Goal: Transaction & Acquisition: Book appointment/travel/reservation

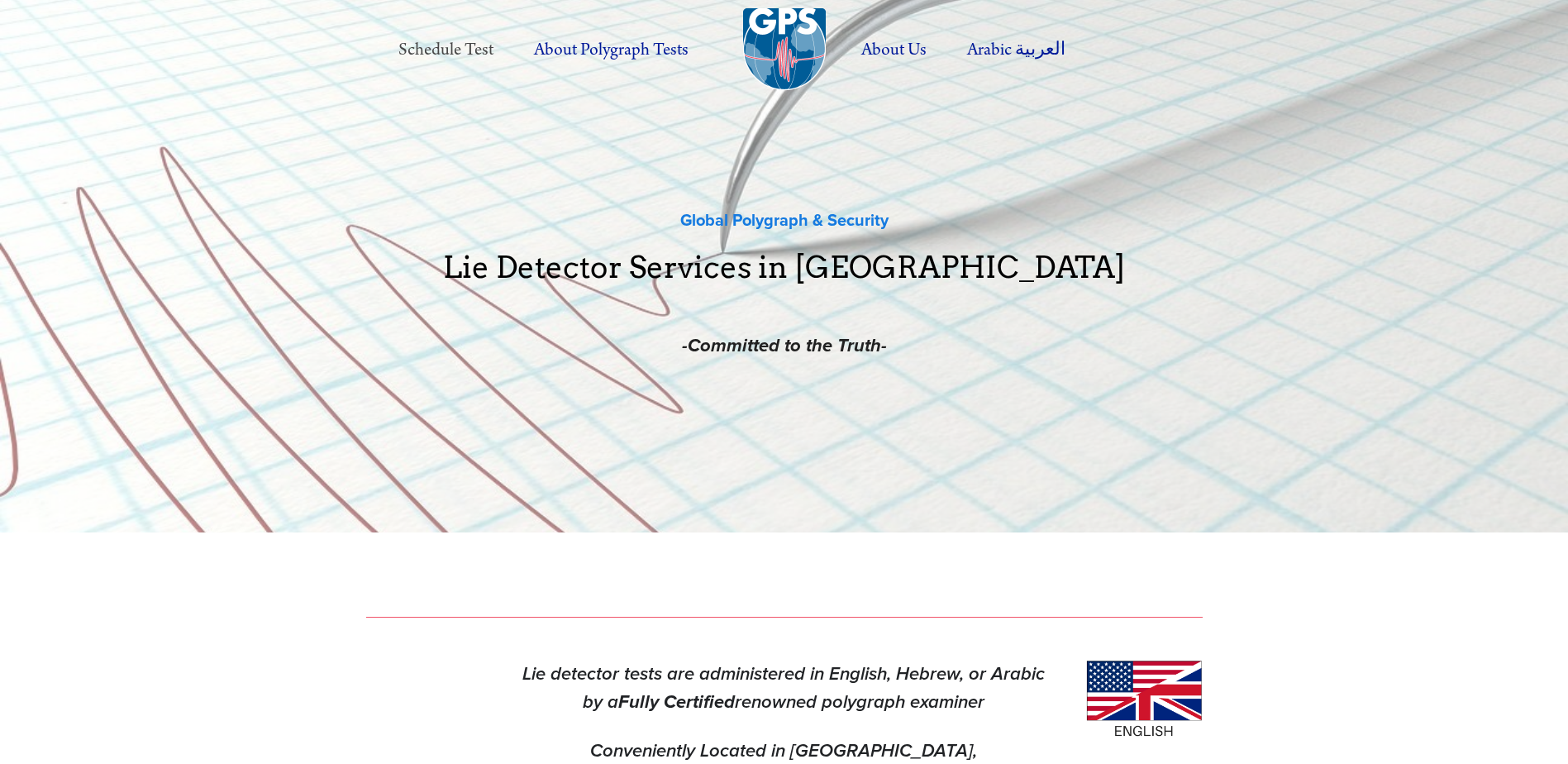
click at [484, 54] on link "Schedule Test" at bounding box center [446, 50] width 132 height 46
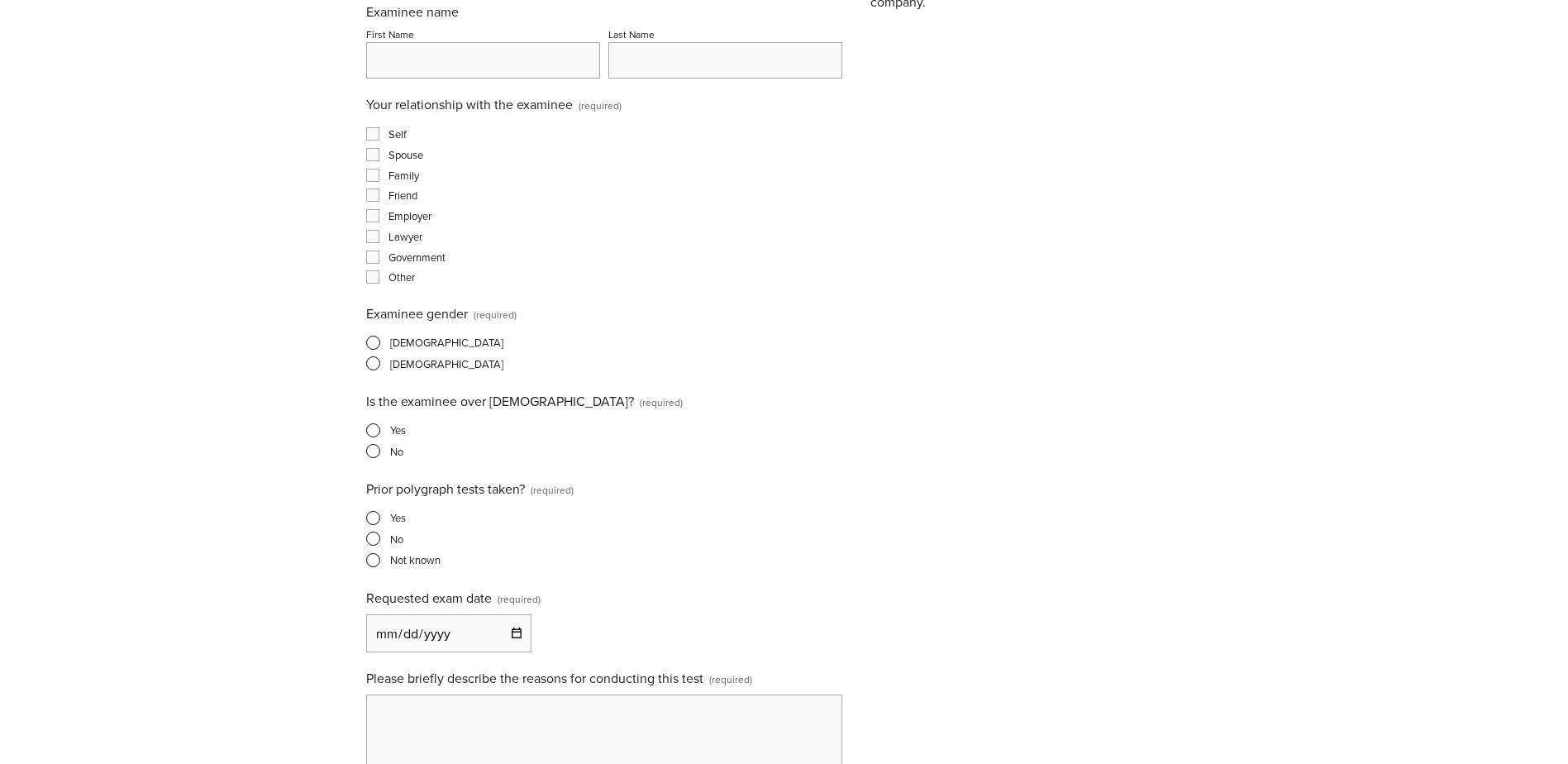
scroll to position [662, 0]
drag, startPoint x: 404, startPoint y: 104, endPoint x: 492, endPoint y: 102, distance: 88.0
click at [492, 102] on span "Your relationship with the examinee" at bounding box center [470, 103] width 207 height 18
drag, startPoint x: 492, startPoint y: 102, endPoint x: 314, endPoint y: 209, distance: 207.7
click at [314, 209] on div "Schedule a Polygrpah Test Schedule a Polygraph Test Requester name (required) F…" at bounding box center [784, 637] width 1568 height 2598
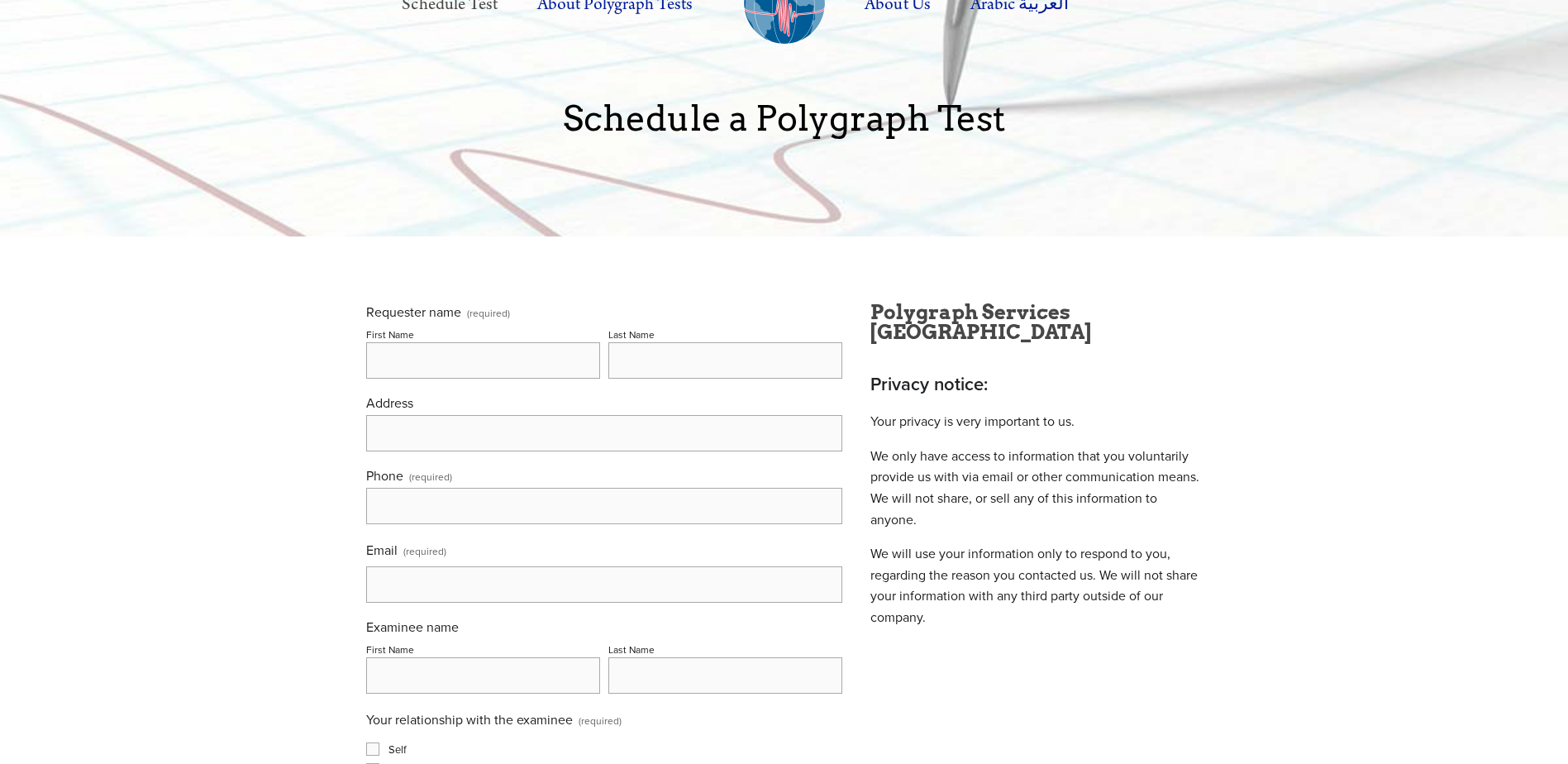
scroll to position [0, 0]
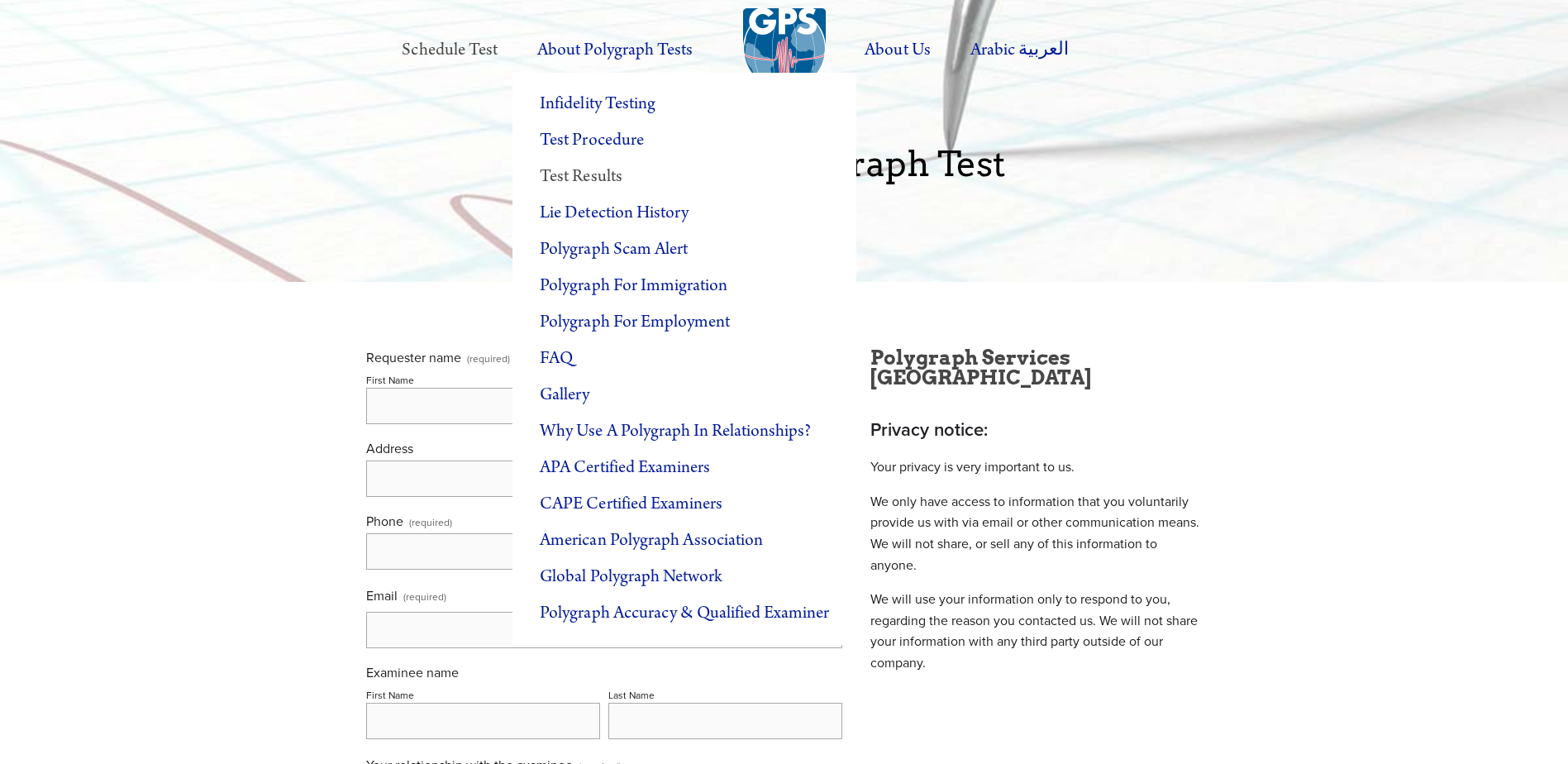
click at [610, 171] on link "Test Results" at bounding box center [684, 177] width 344 height 37
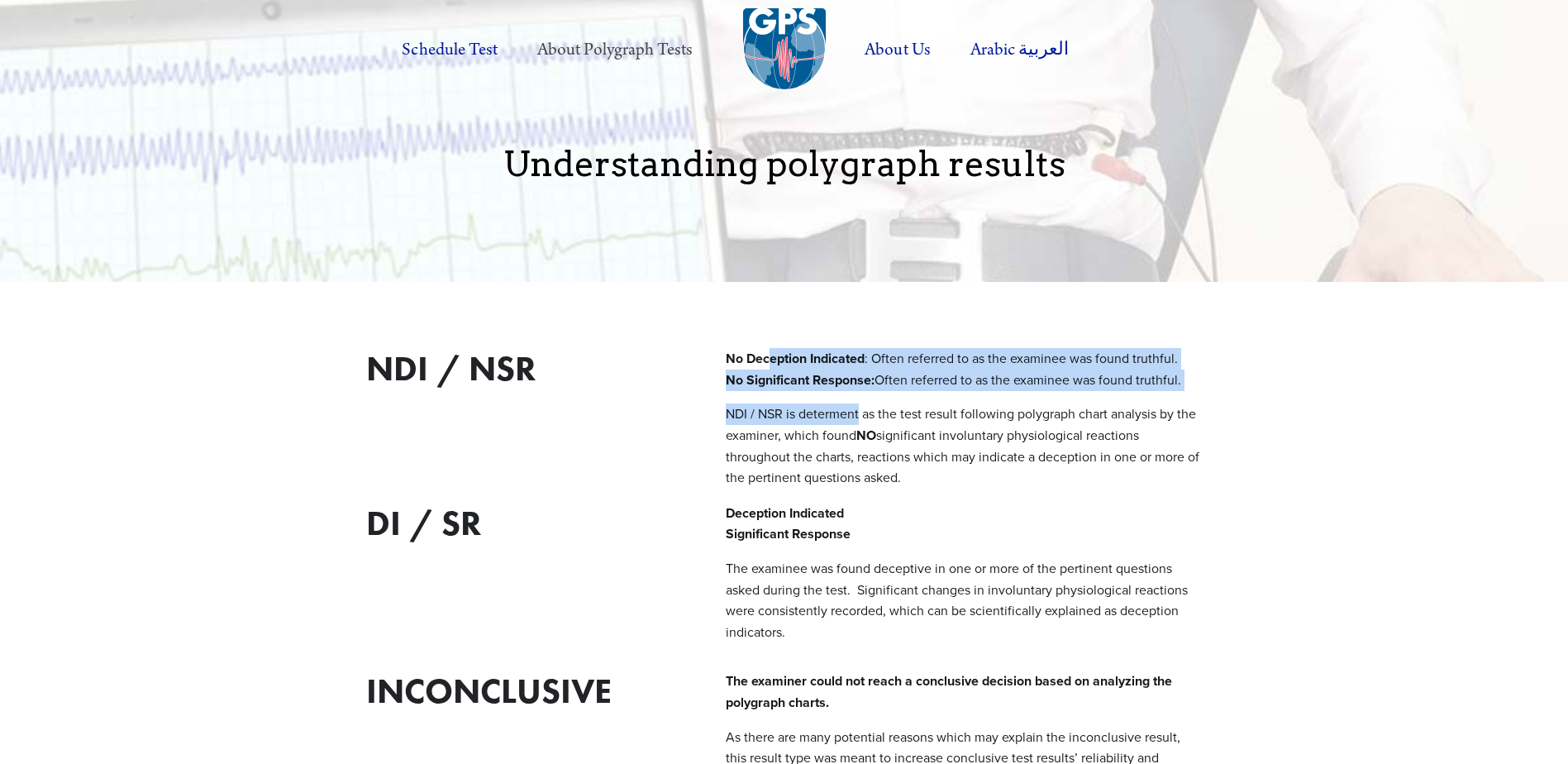
drag, startPoint x: 767, startPoint y: 356, endPoint x: 859, endPoint y: 398, distance: 101.1
click at [859, 398] on div "No Deception Indicated : Often referred to as the examinee was found truthful. …" at bounding box center [963, 418] width 476 height 141
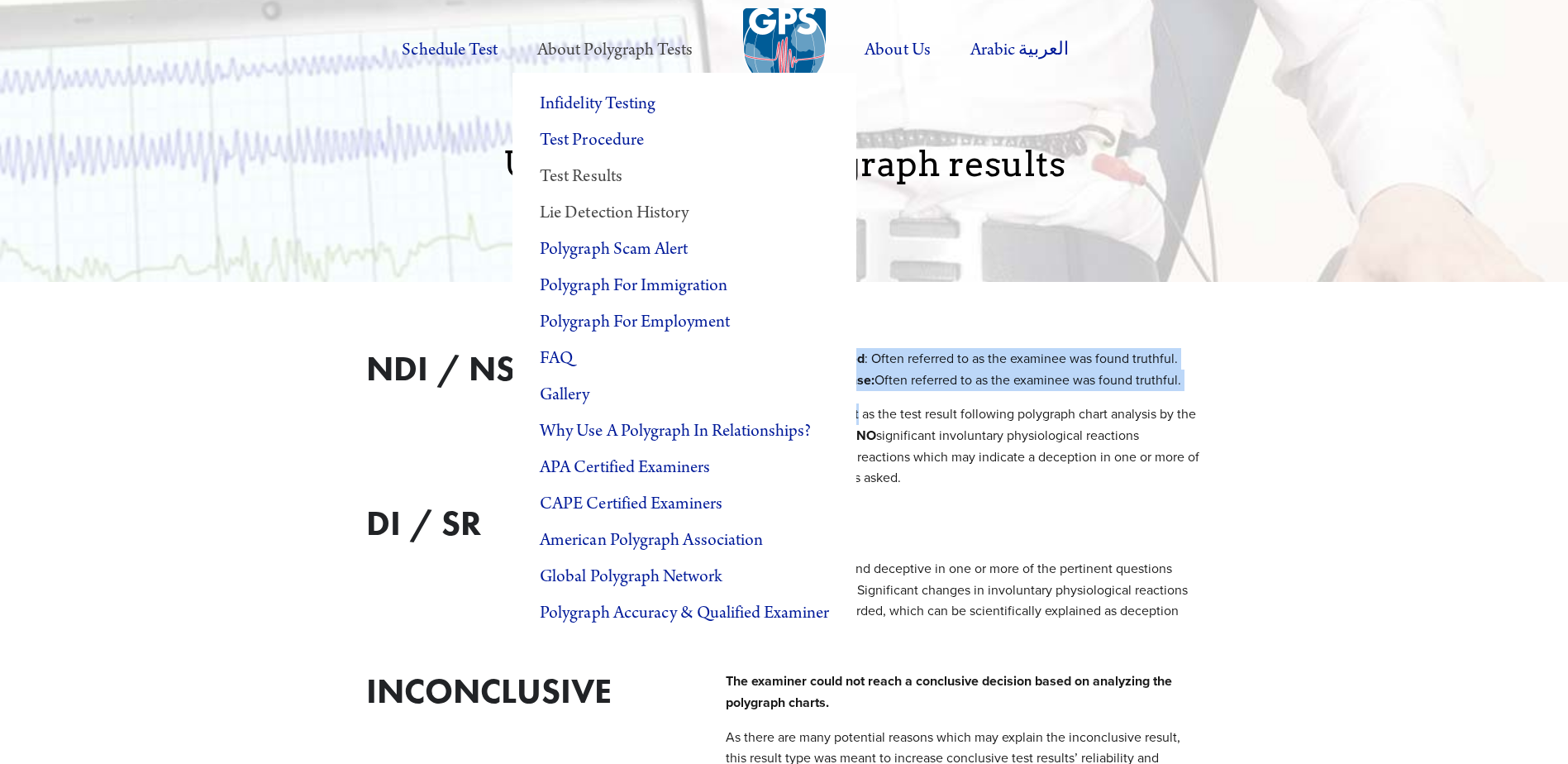
click at [650, 215] on link "Lie Detection History" at bounding box center [684, 213] width 344 height 37
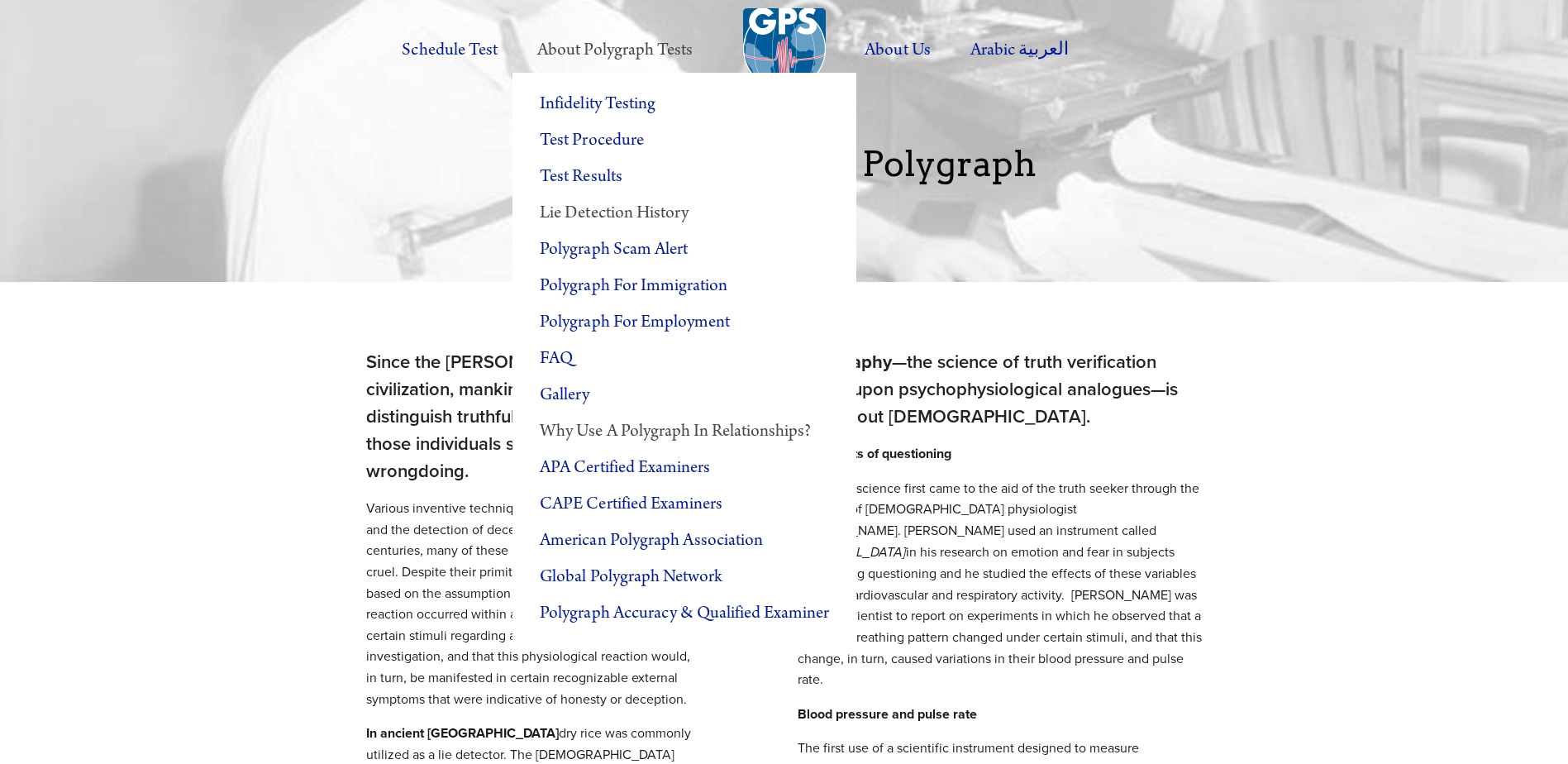
click at [694, 433] on link "Why Use a Polygraph in Relationships?" at bounding box center [684, 432] width 344 height 37
click at [589, 397] on link "Gallery" at bounding box center [684, 396] width 344 height 37
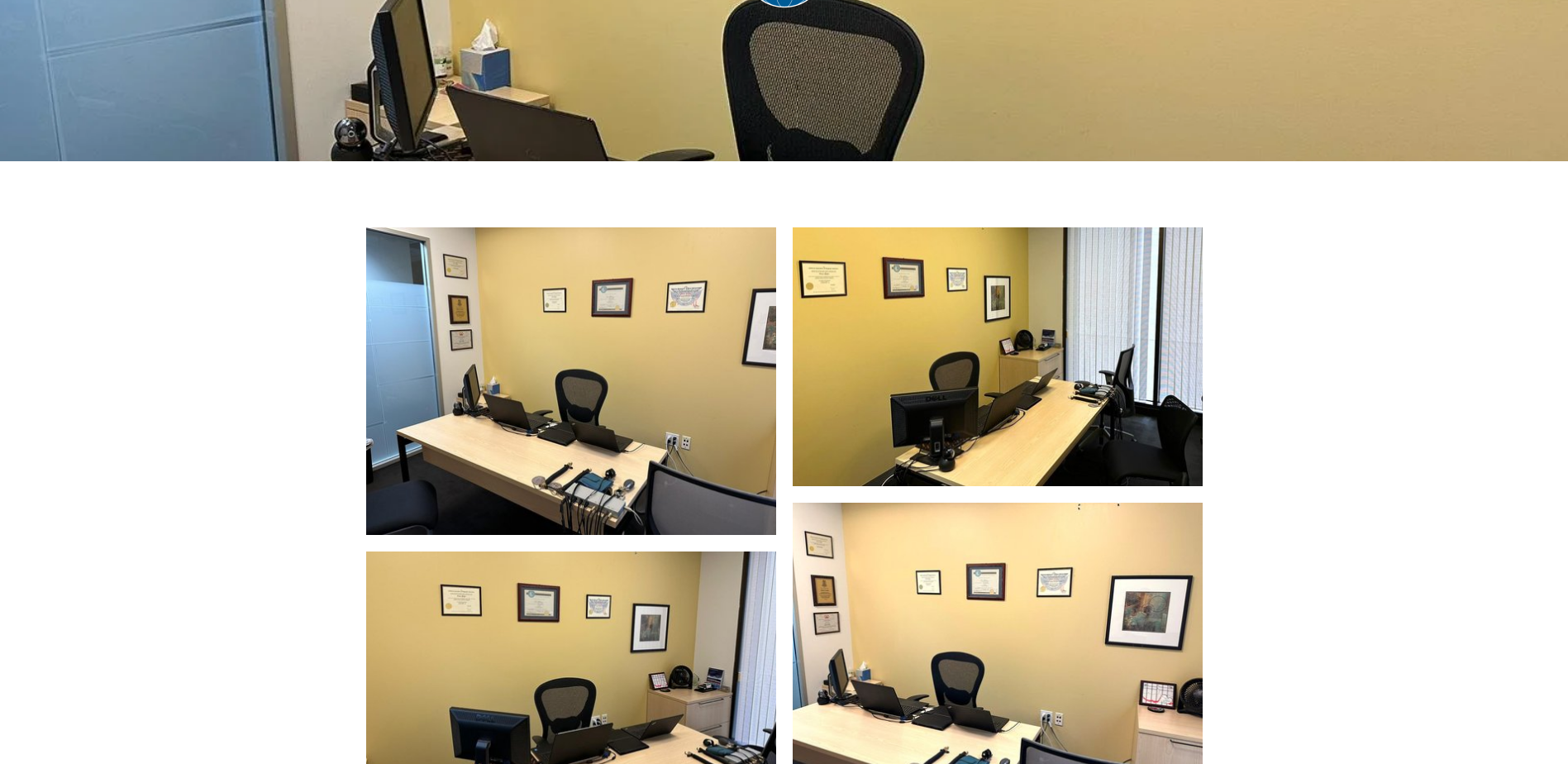
scroll to position [166, 0]
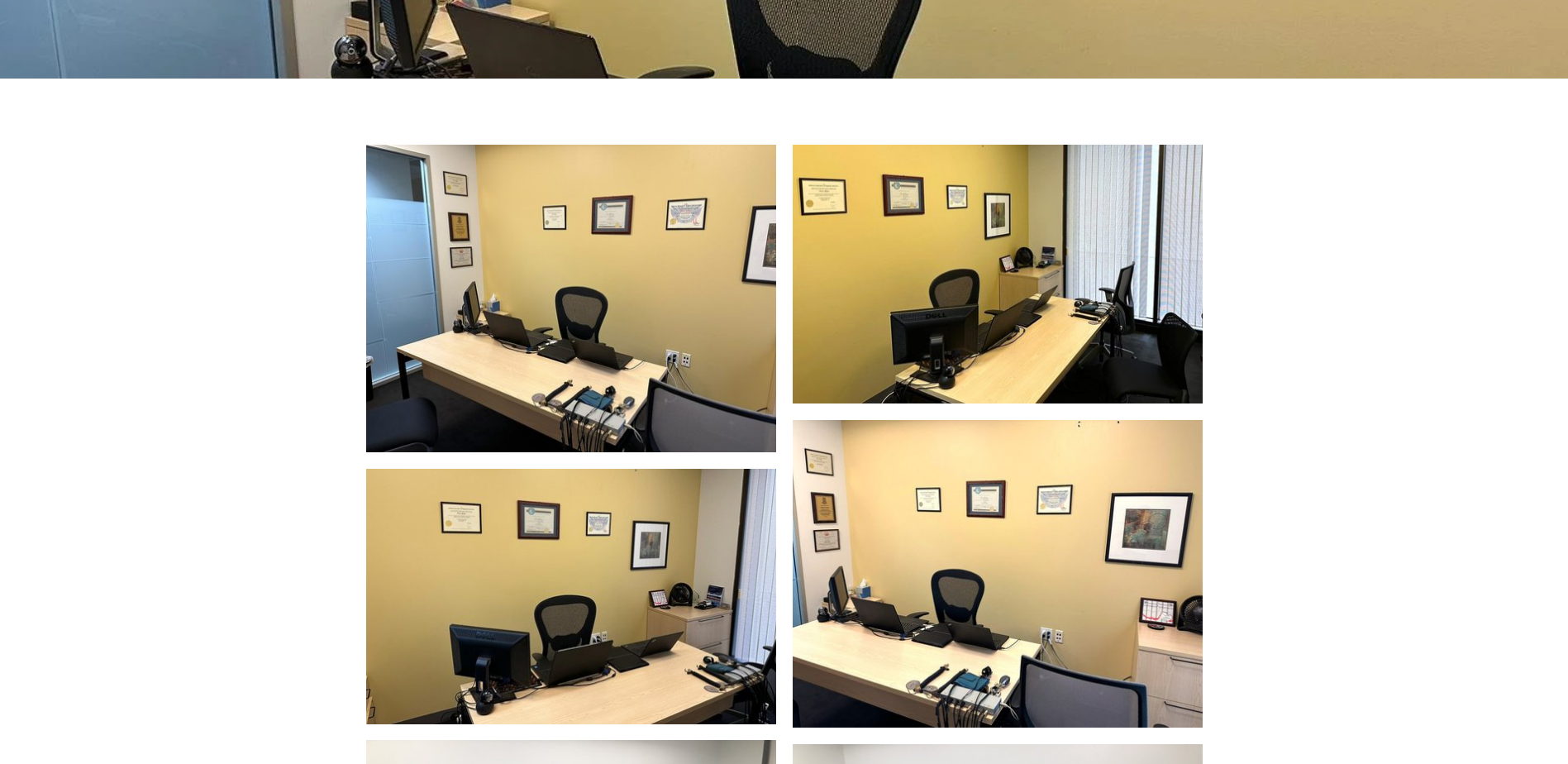
click at [577, 362] on img at bounding box center [571, 298] width 410 height 307
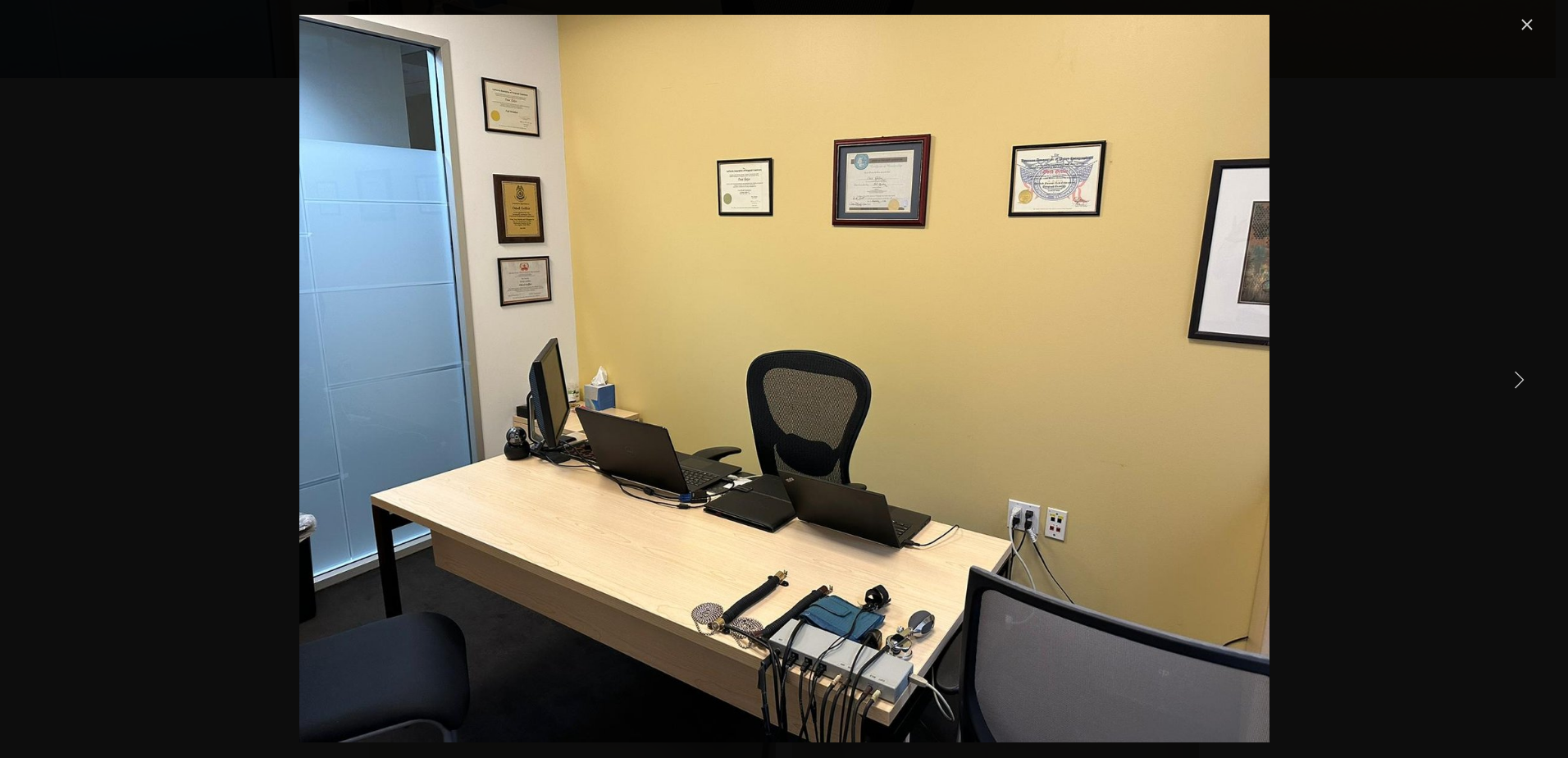
click at [1509, 373] on link "Next Item" at bounding box center [1518, 379] width 36 height 36
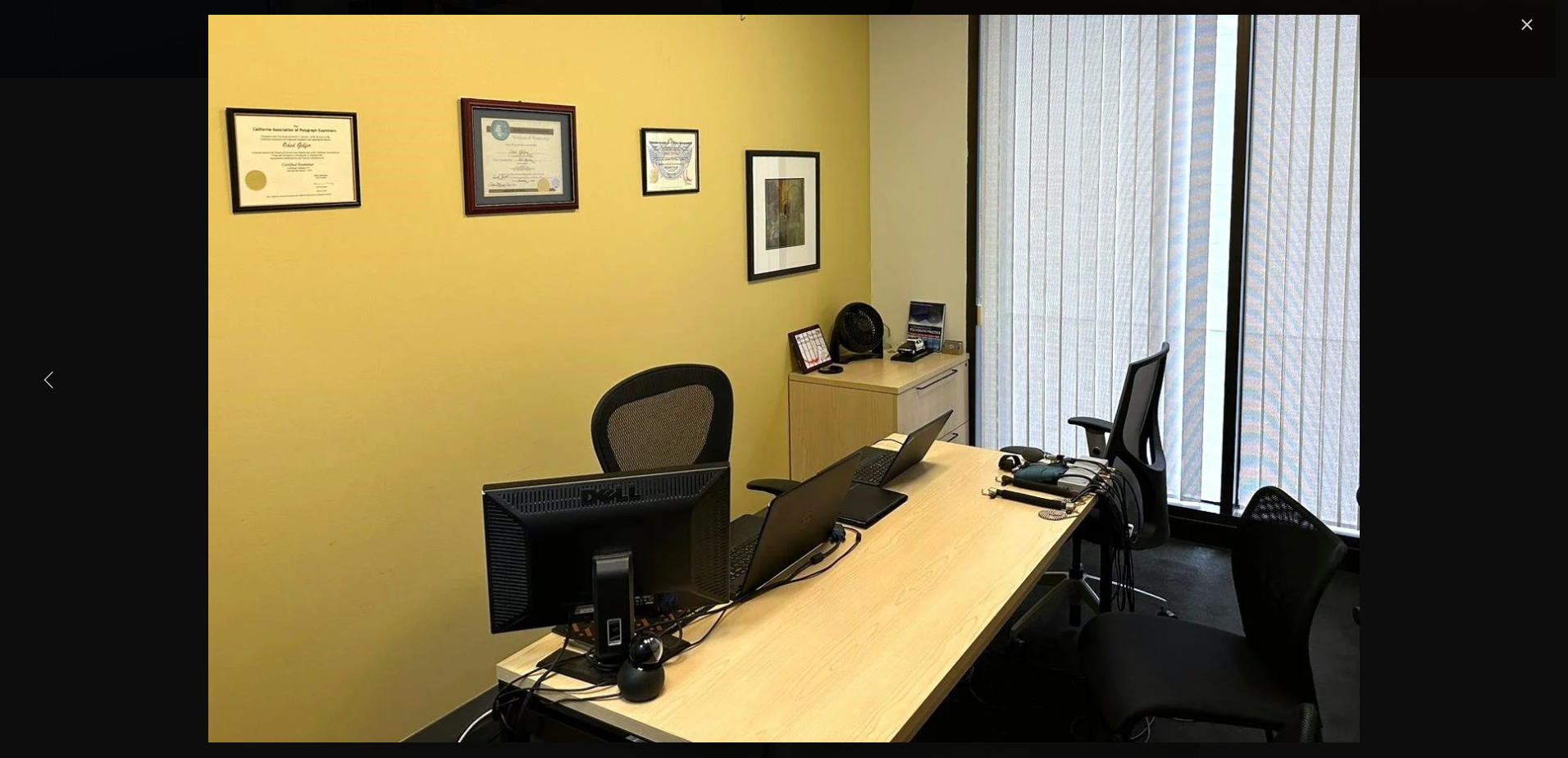
click at [50, 379] on link "Previous Item" at bounding box center [50, 379] width 36 height 36
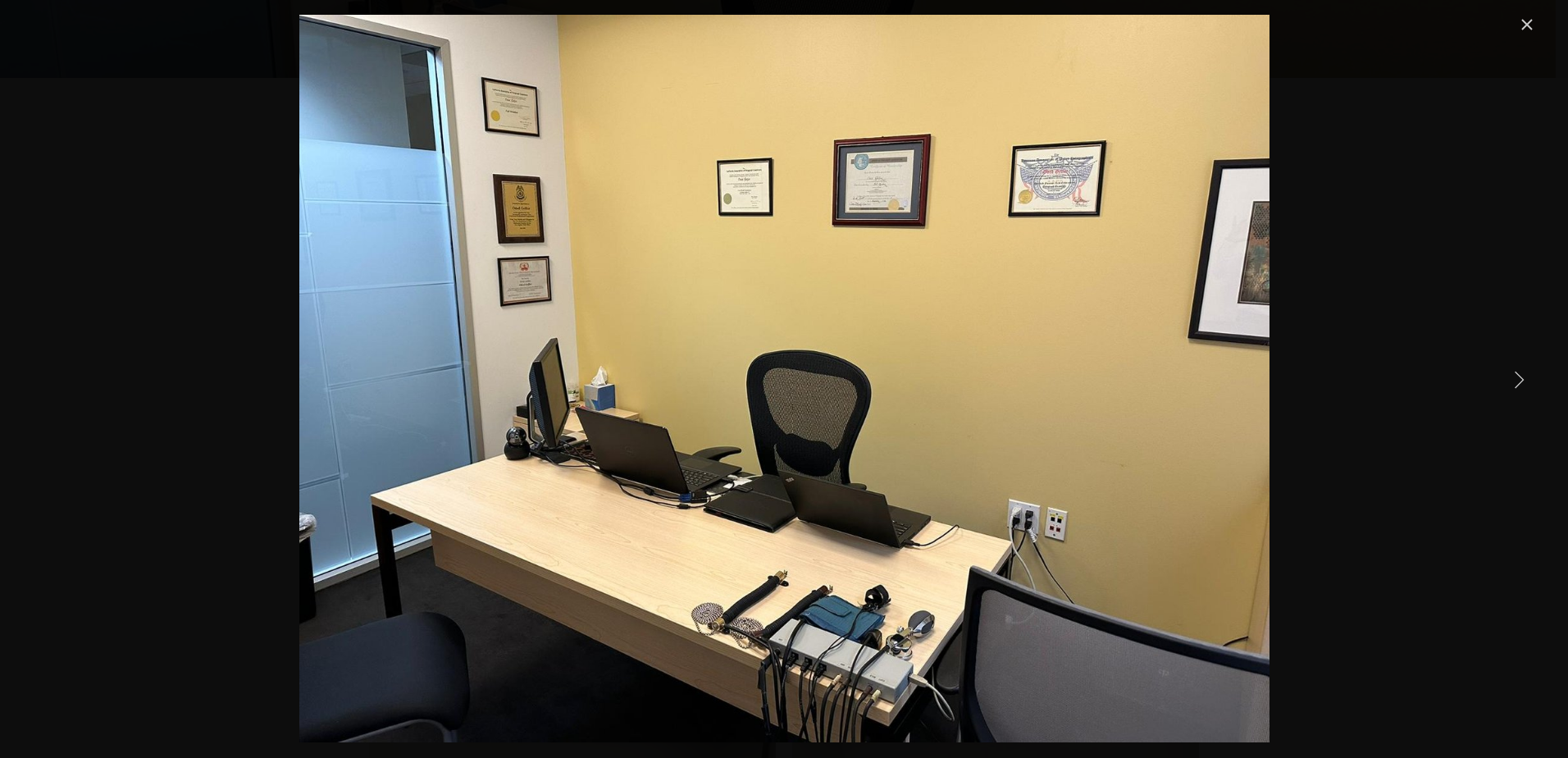
click at [1490, 389] on div "Gallery" at bounding box center [784, 379] width 1505 height 727
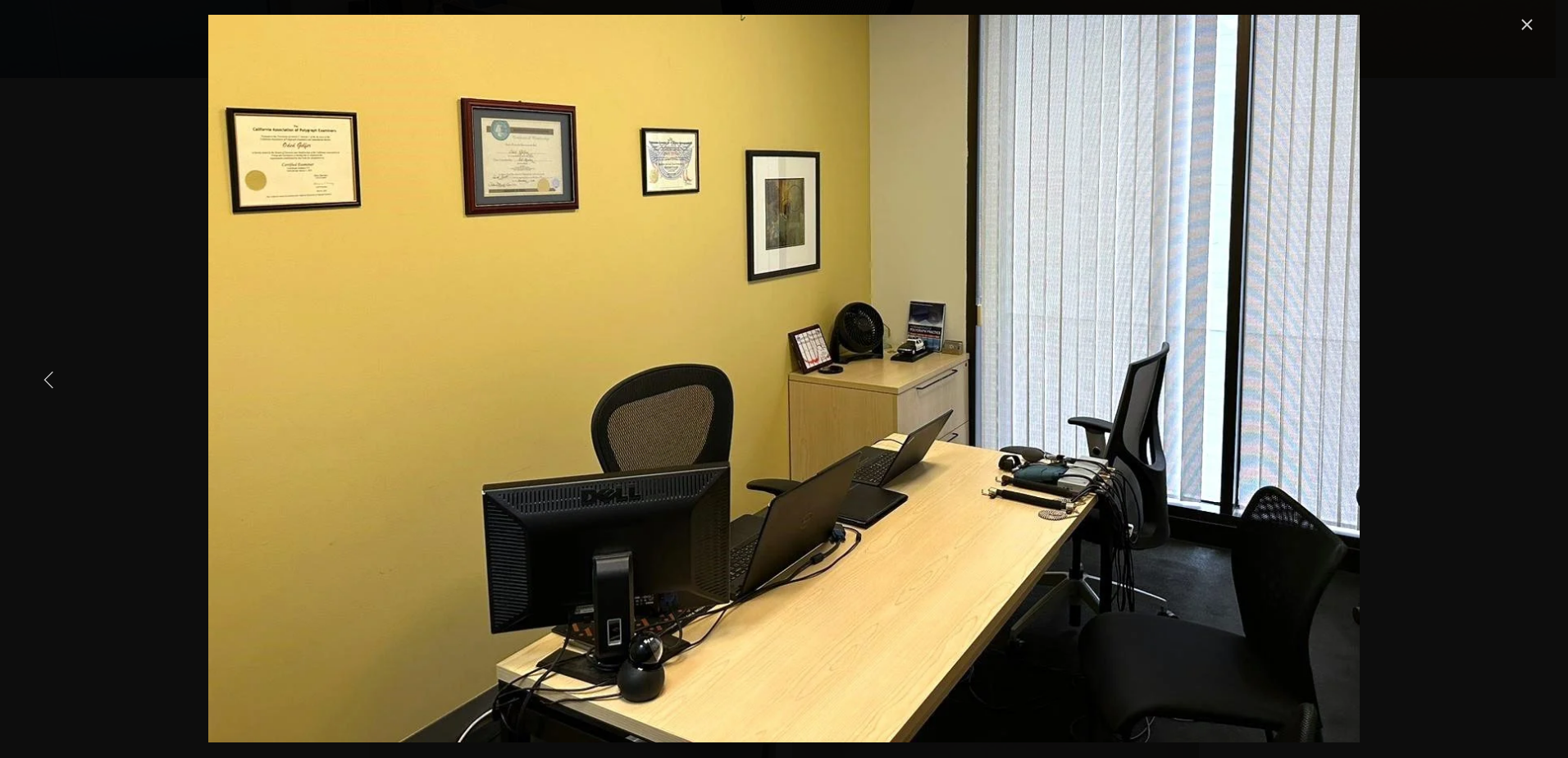
click at [36, 381] on link "Previous Item" at bounding box center [50, 379] width 36 height 36
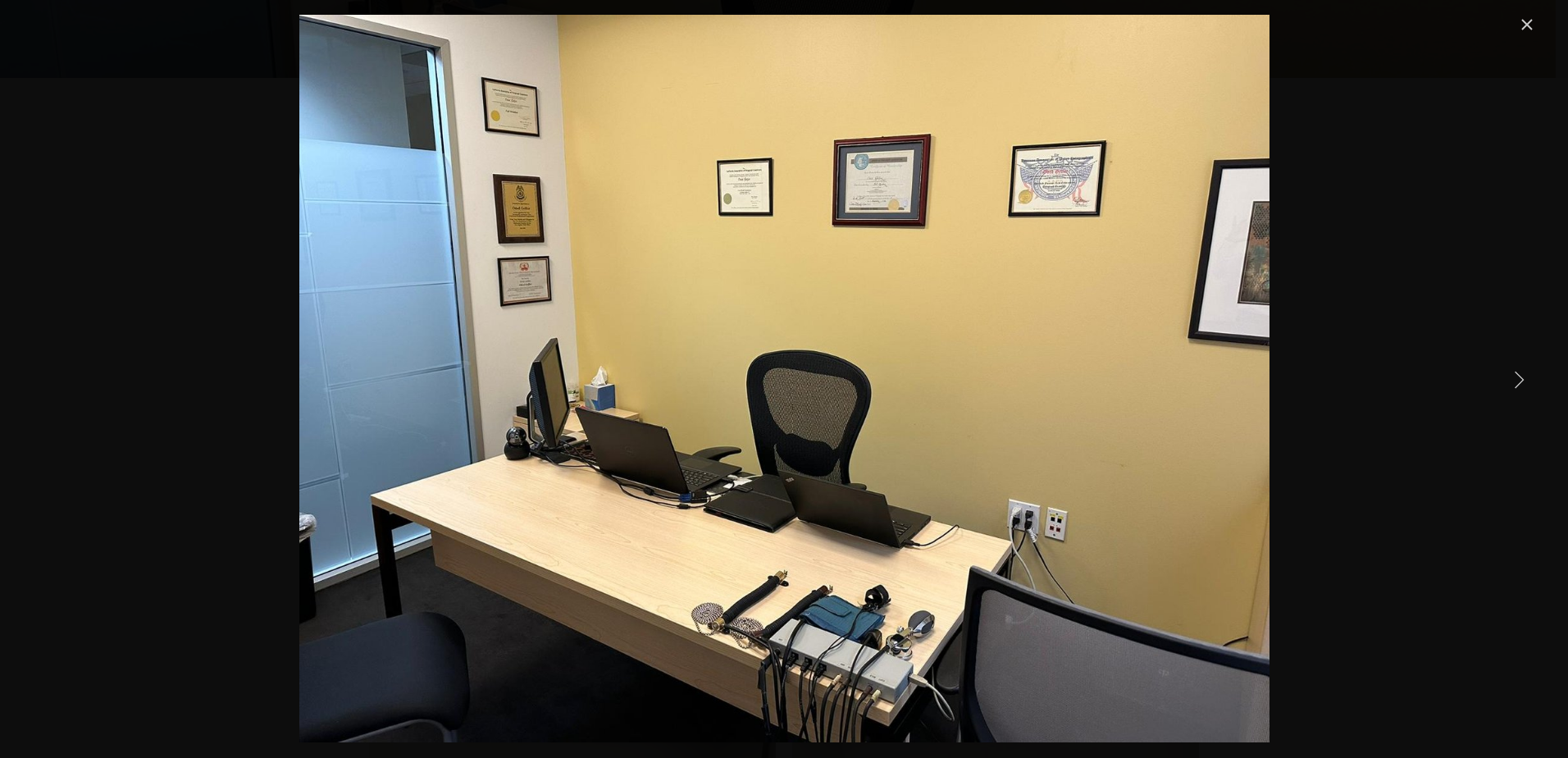
click at [1506, 375] on link "Next Item" at bounding box center [1518, 379] width 36 height 36
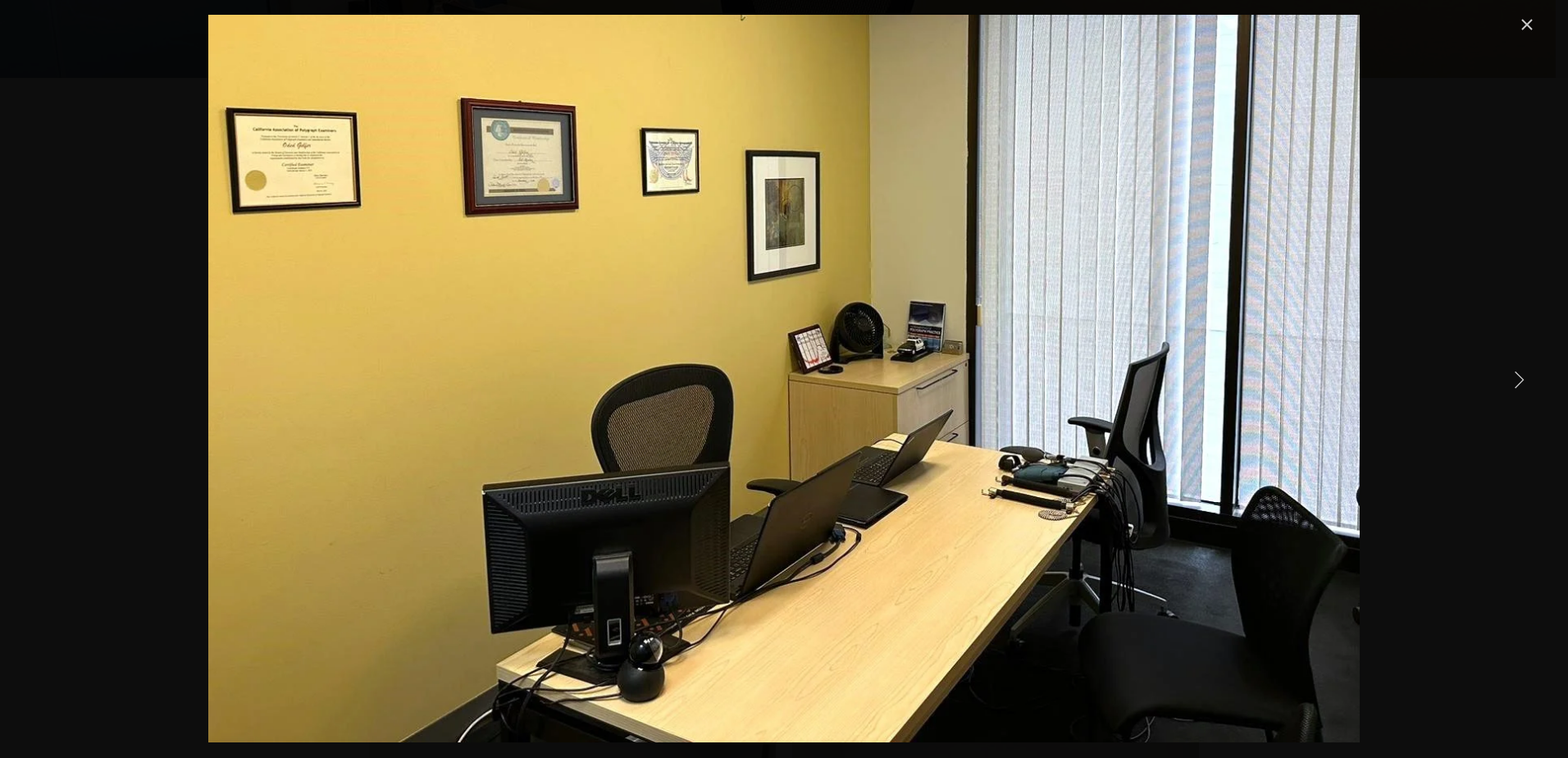
click at [1507, 375] on link "Next Item" at bounding box center [1518, 379] width 36 height 36
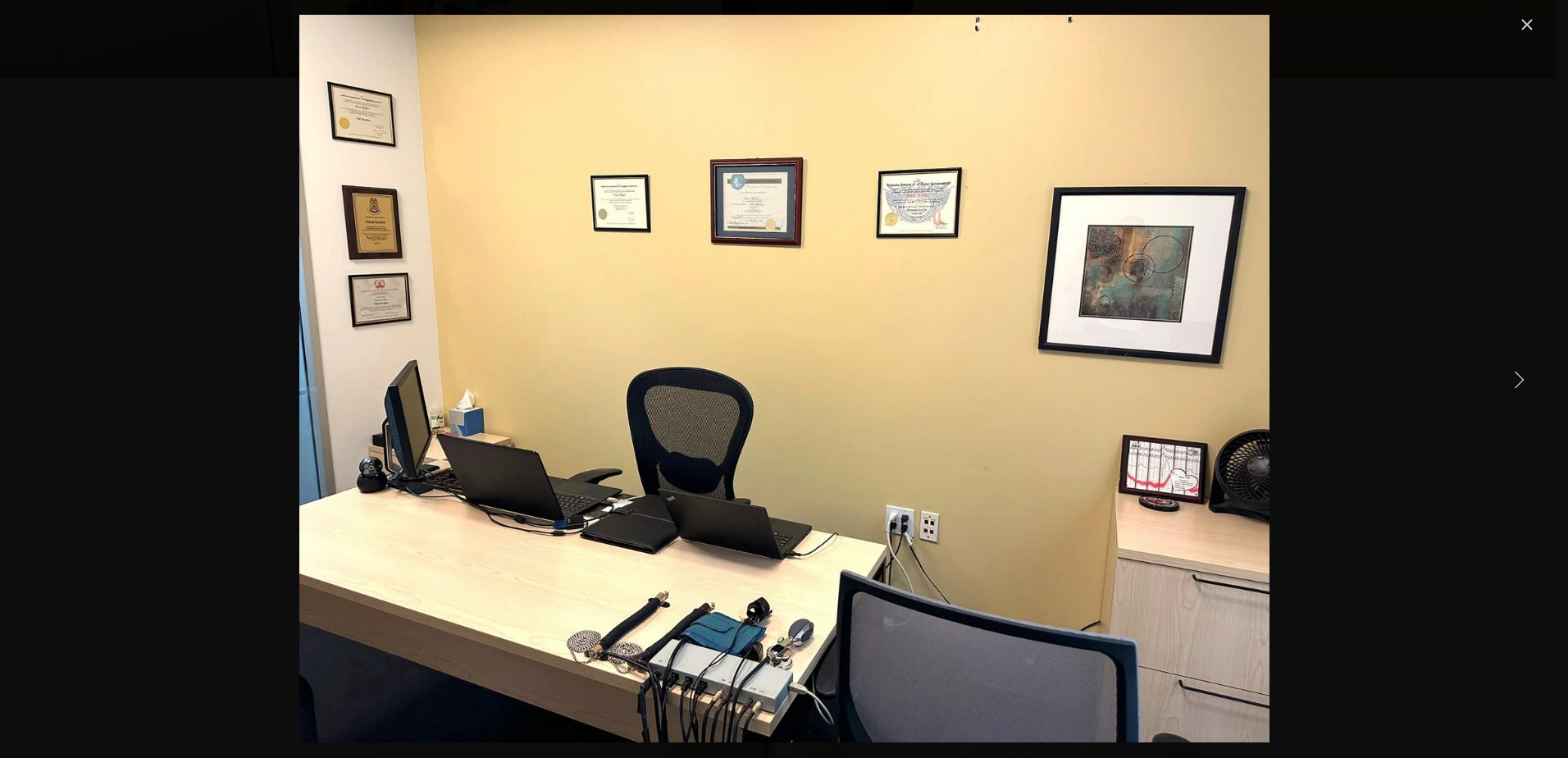
click at [1498, 370] on div "Gallery" at bounding box center [784, 379] width 1505 height 727
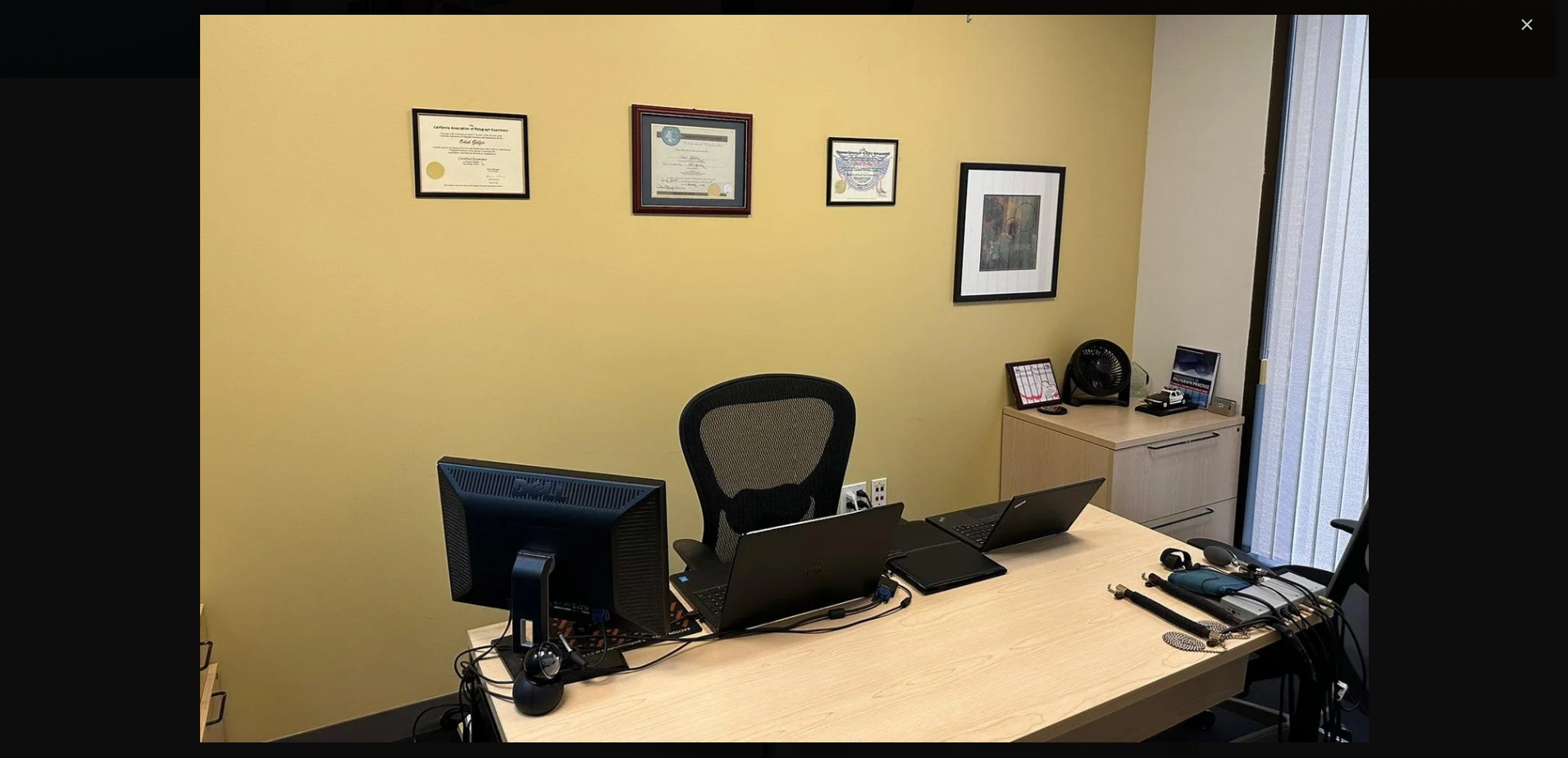
click at [1498, 370] on div "Gallery" at bounding box center [784, 379] width 1505 height 727
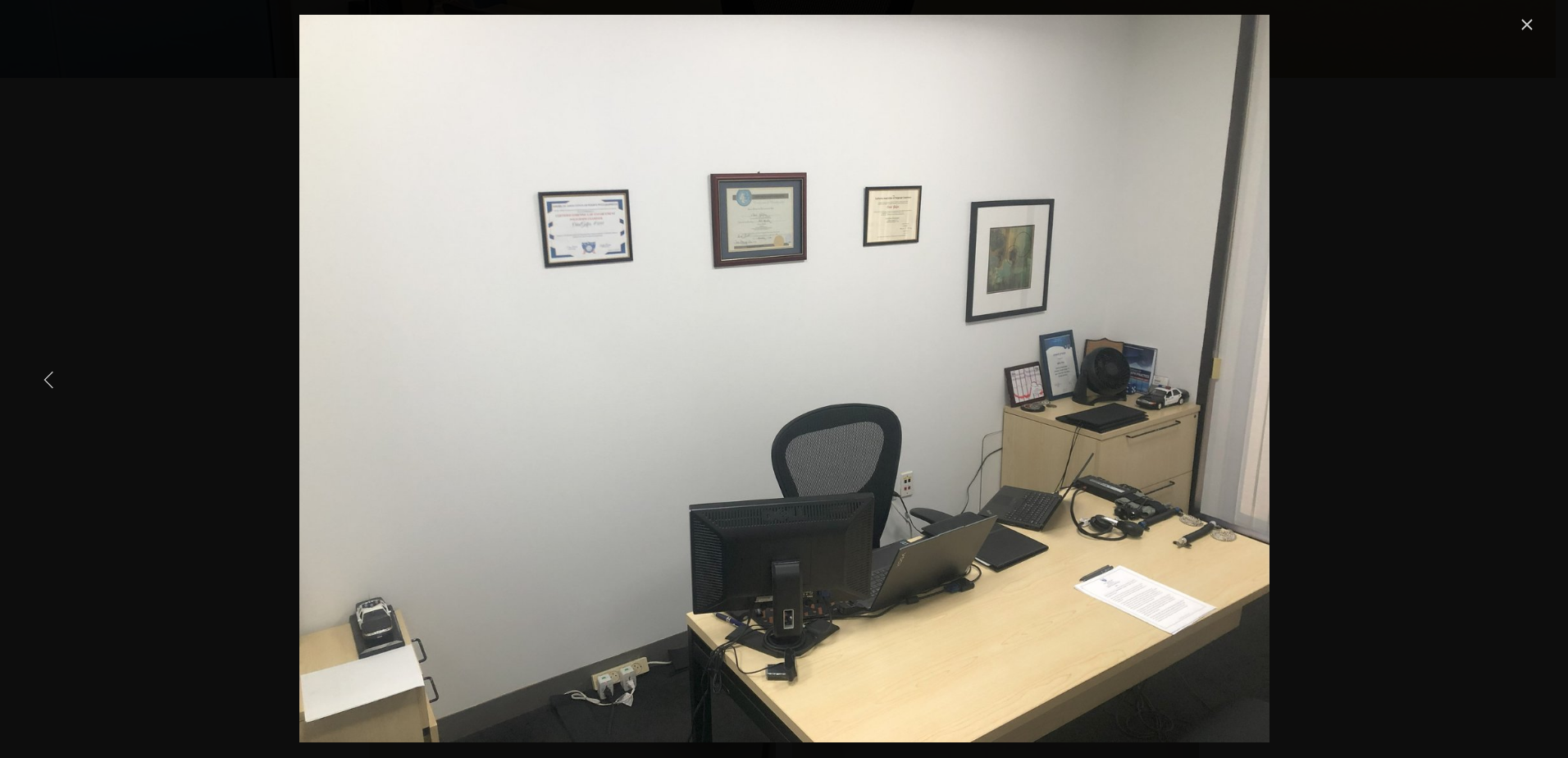
click at [61, 386] on link "Previous Item" at bounding box center [50, 379] width 36 height 36
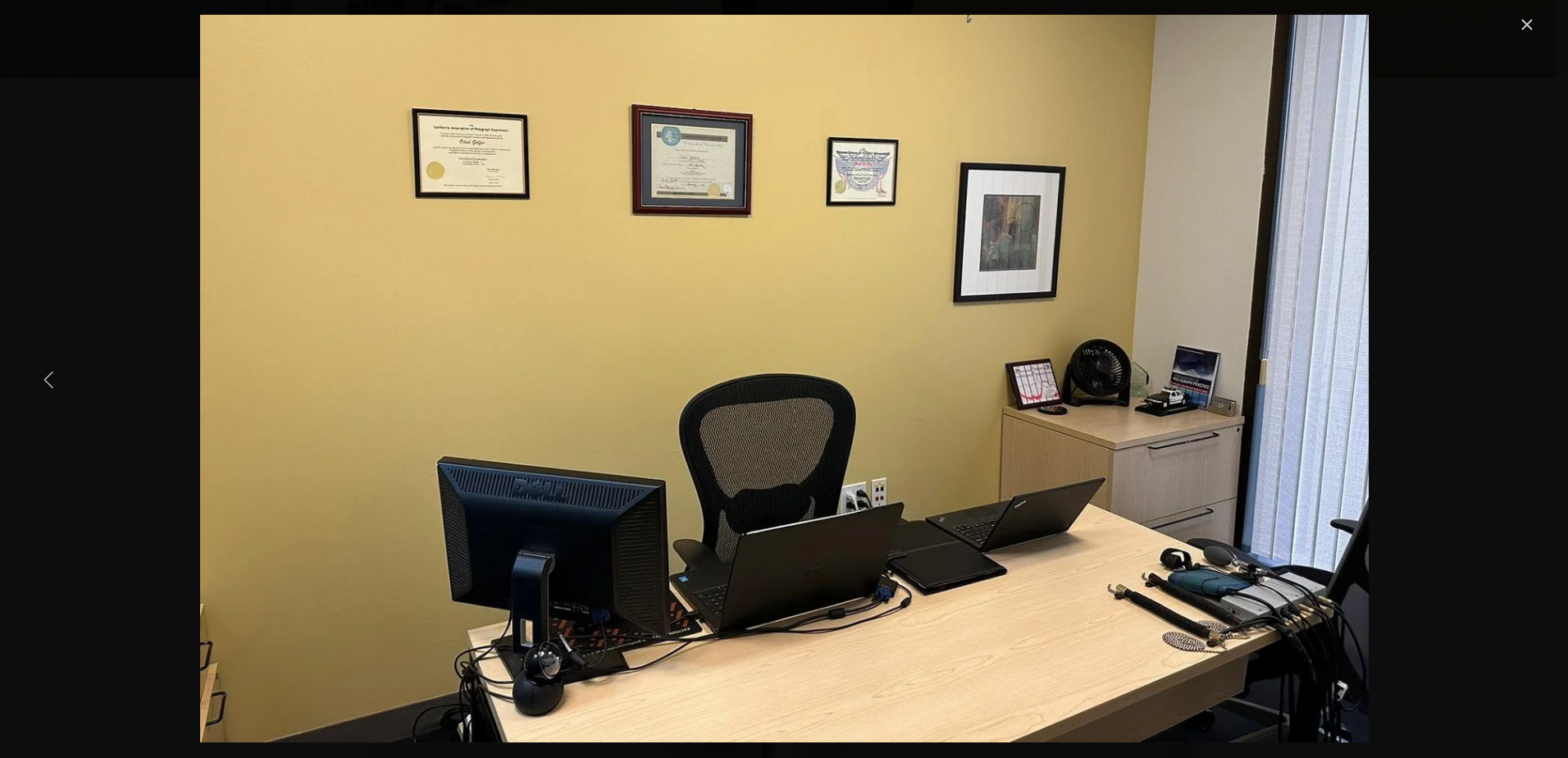
click at [59, 382] on link "Previous Item" at bounding box center [50, 379] width 36 height 36
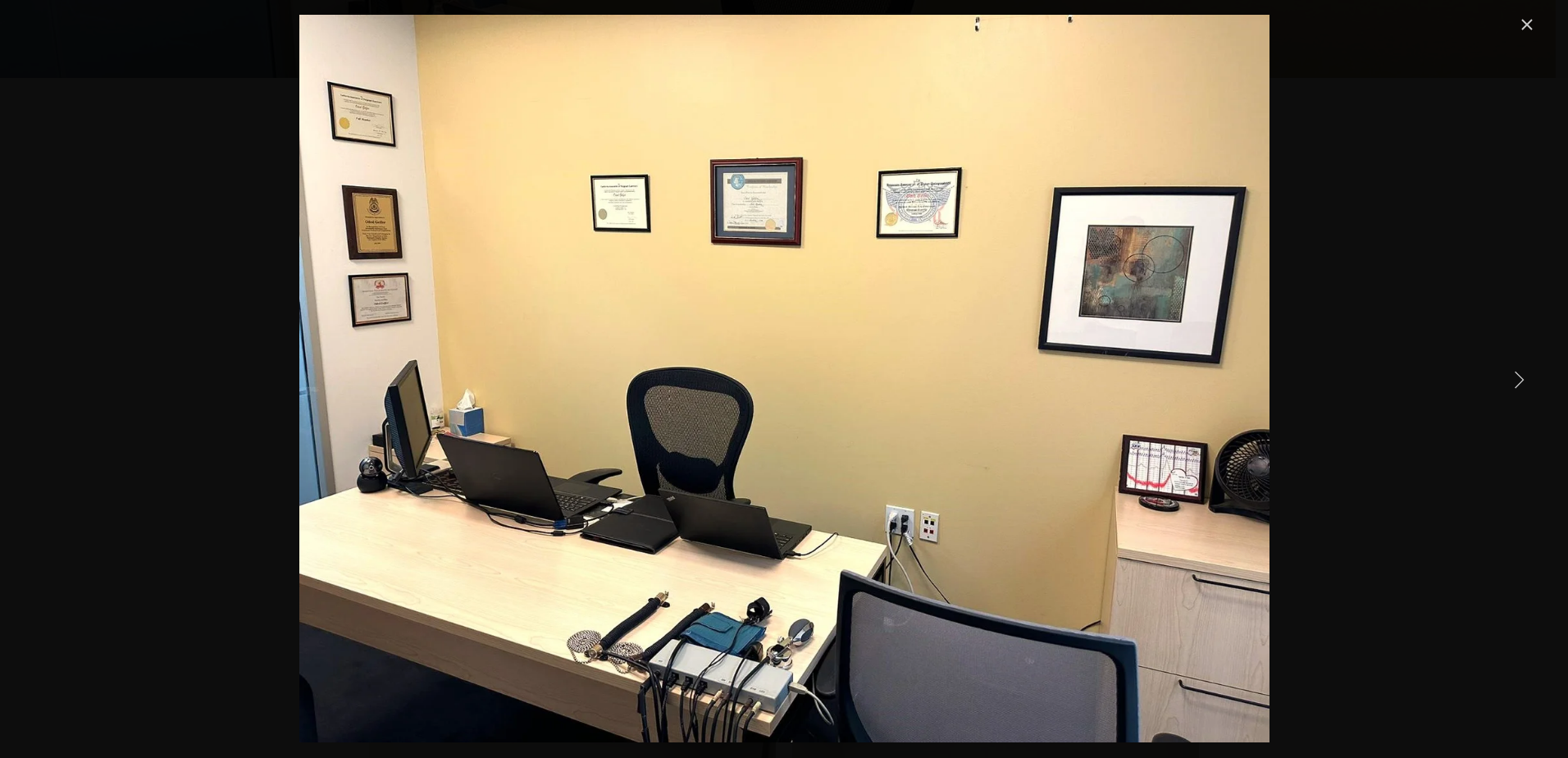
click at [1513, 377] on link "Next Item" at bounding box center [1518, 379] width 36 height 36
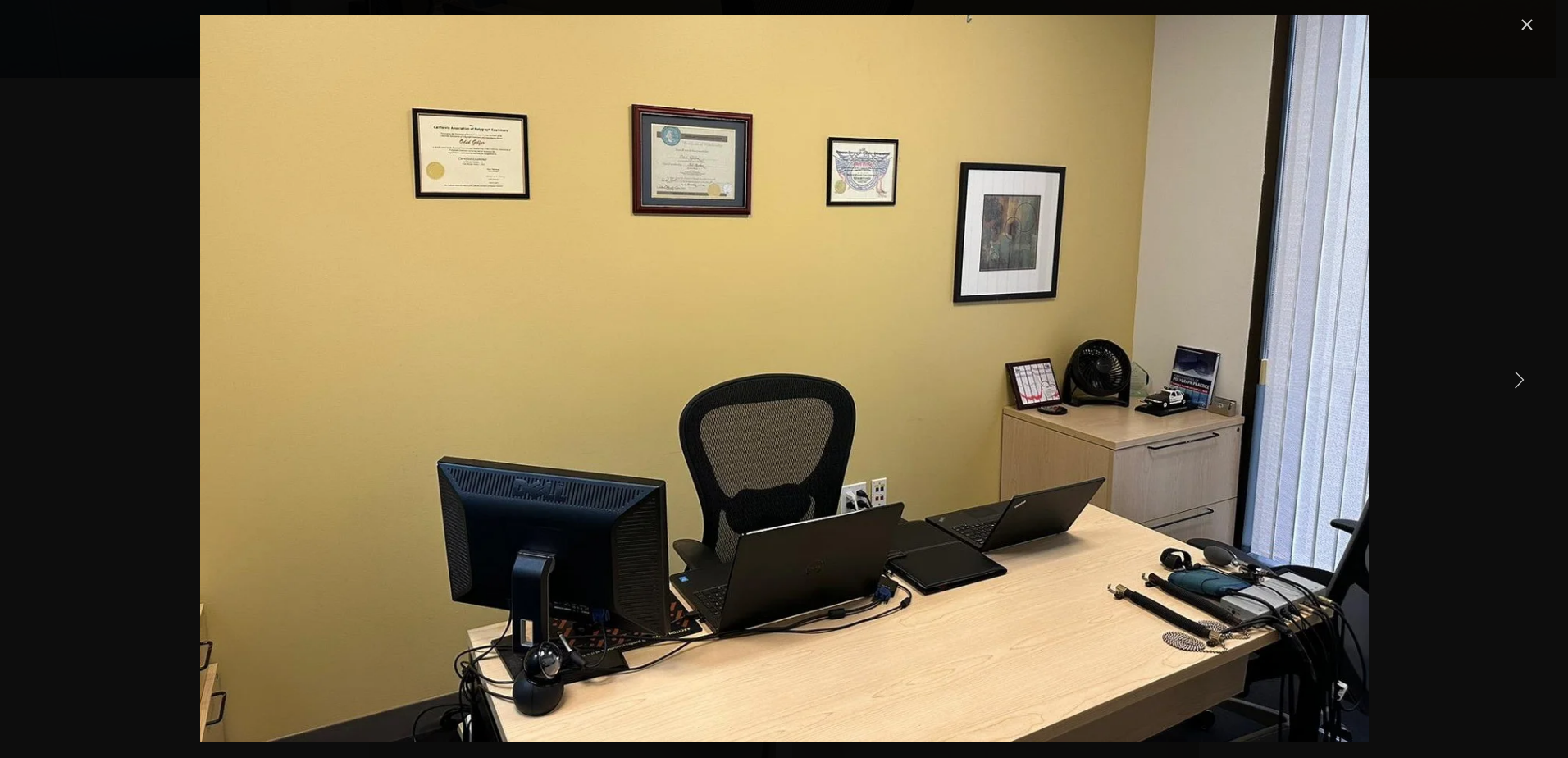
click at [1509, 373] on link "Next Item" at bounding box center [1518, 379] width 36 height 36
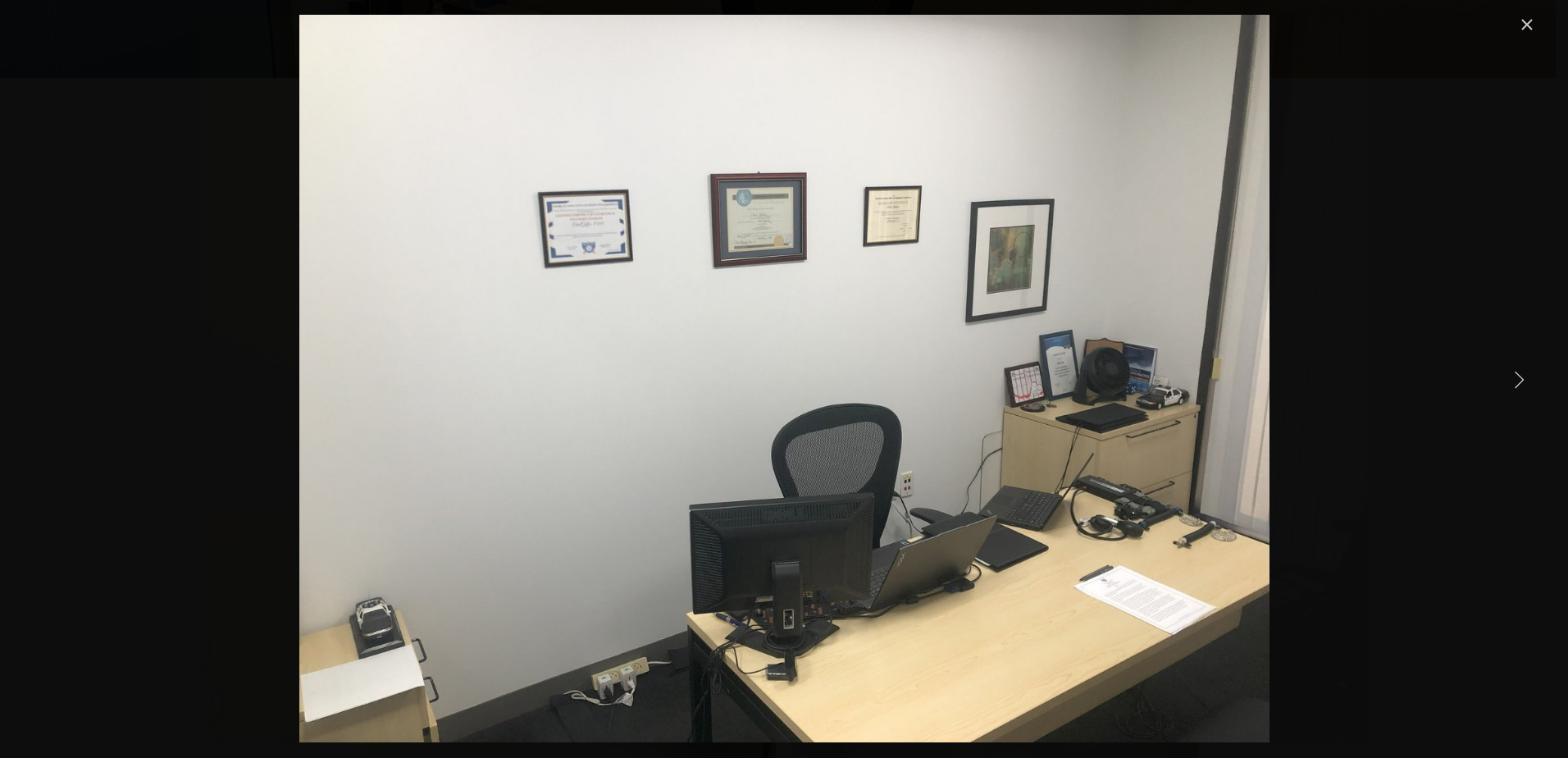
click at [1509, 377] on link "Next Item" at bounding box center [1518, 379] width 36 height 36
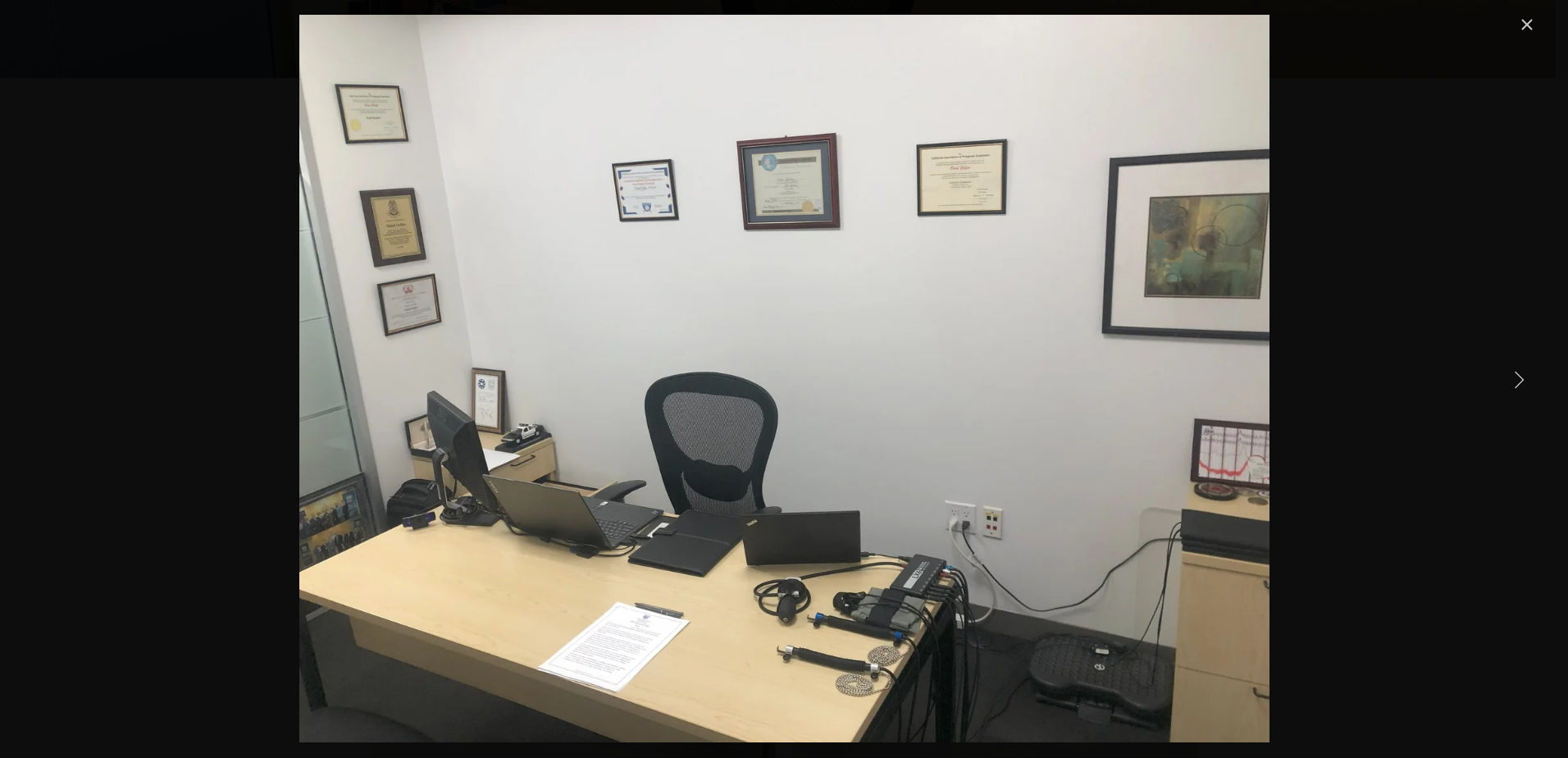
click at [1507, 379] on link "Next Item" at bounding box center [1518, 379] width 36 height 36
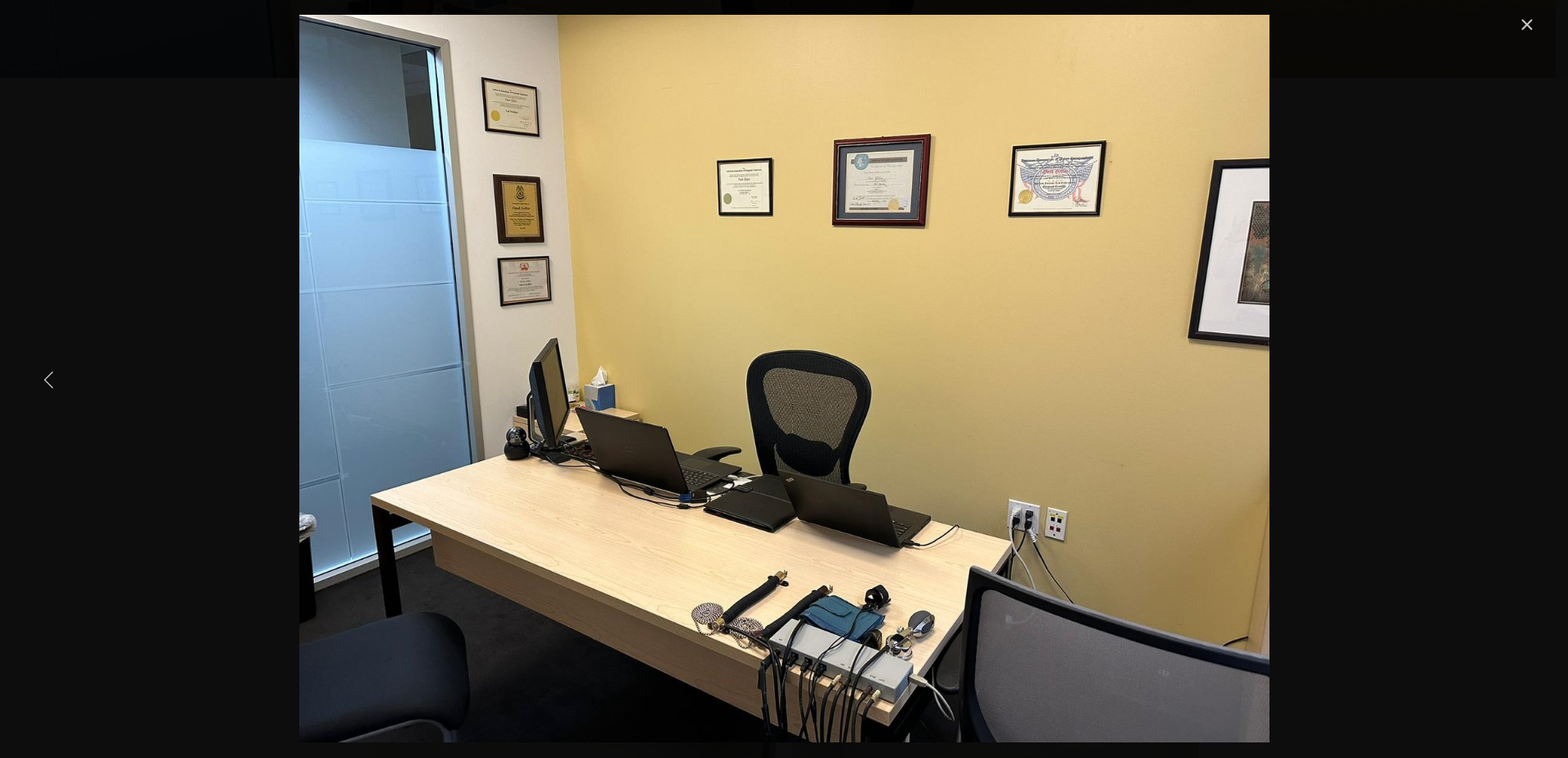
click at [78, 393] on div "Gallery" at bounding box center [784, 379] width 1505 height 727
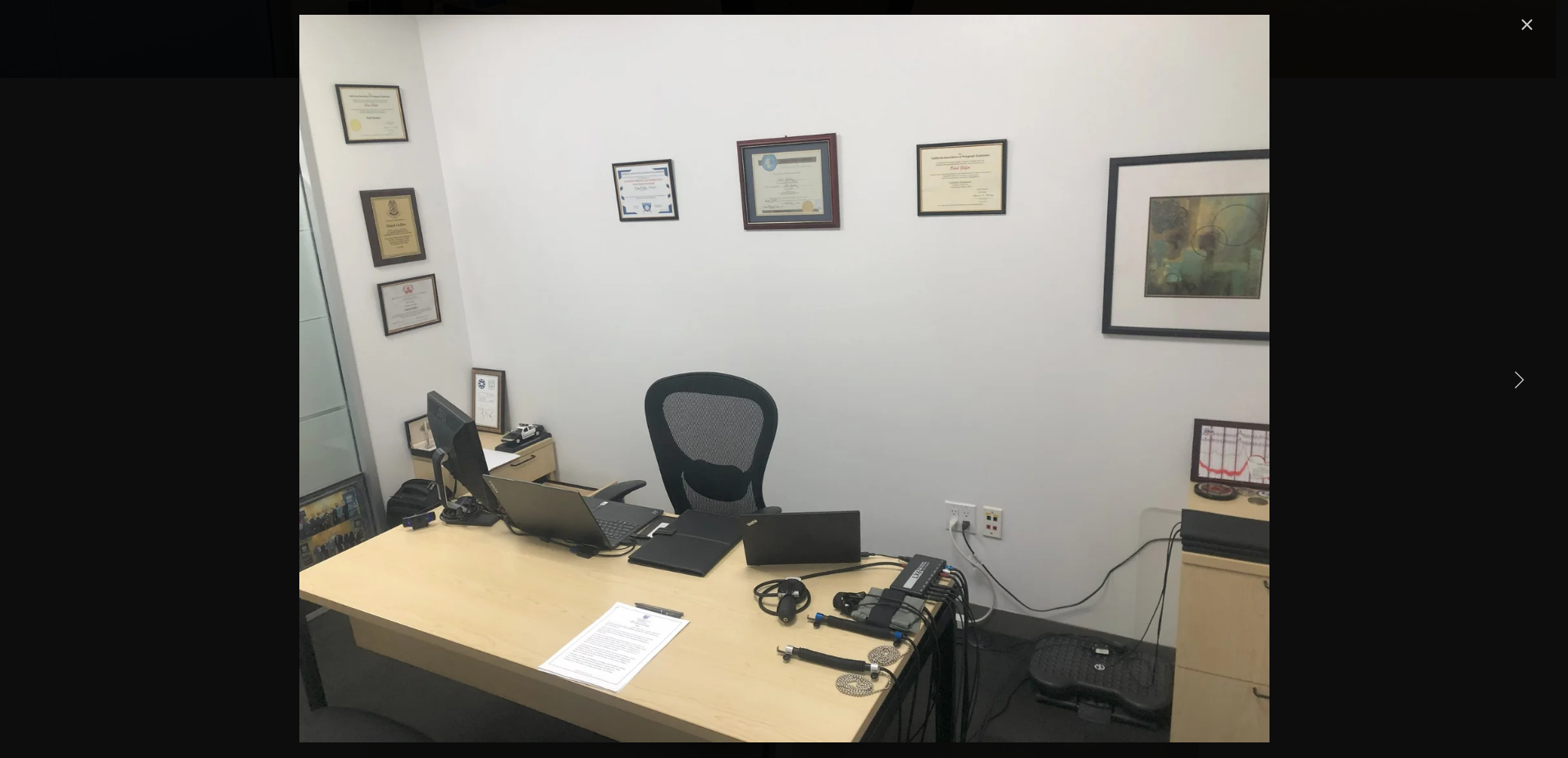
click at [1539, 356] on div "Gallery" at bounding box center [784, 379] width 1568 height 758
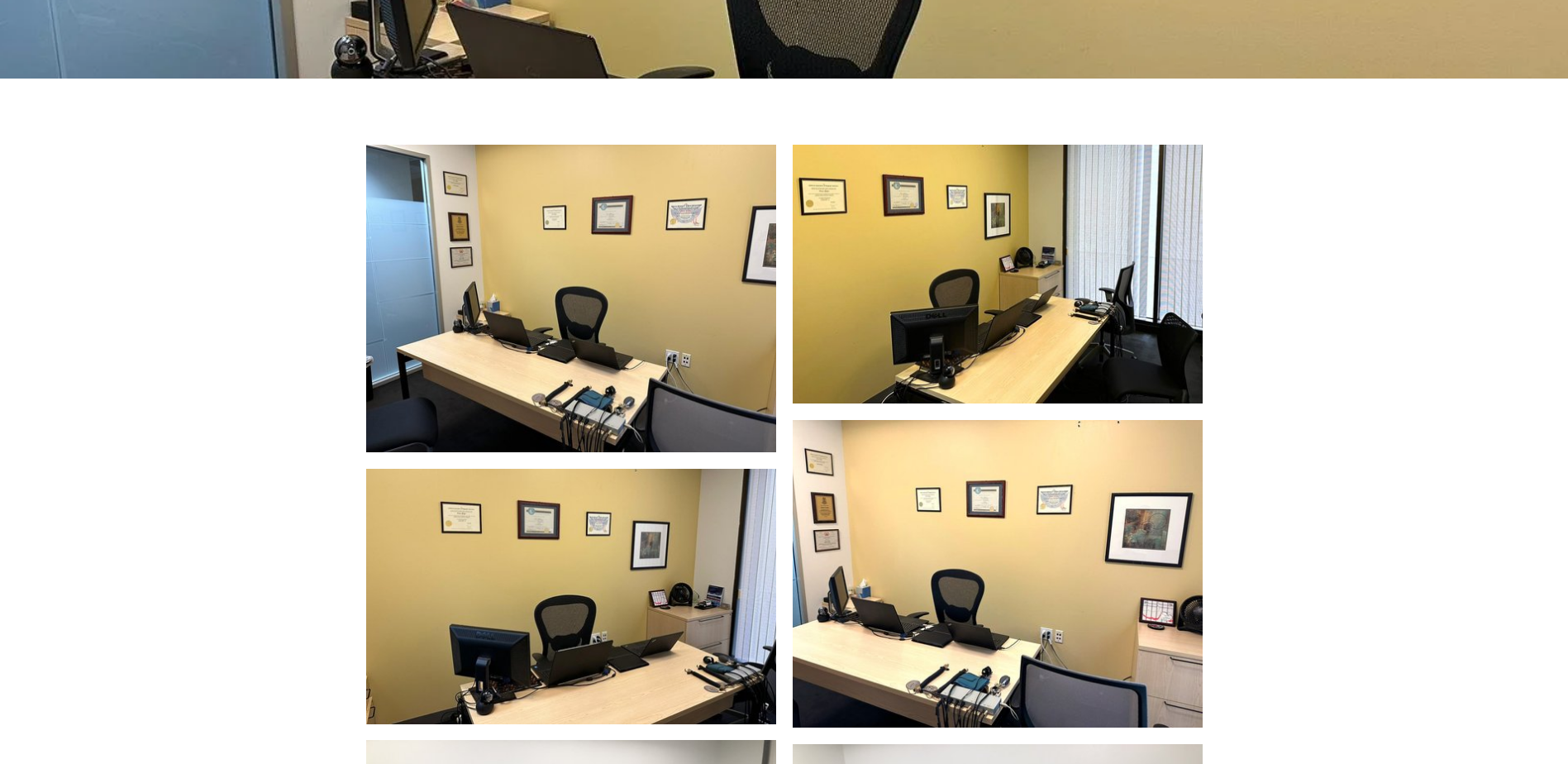
click at [430, 231] on img at bounding box center [571, 298] width 410 height 307
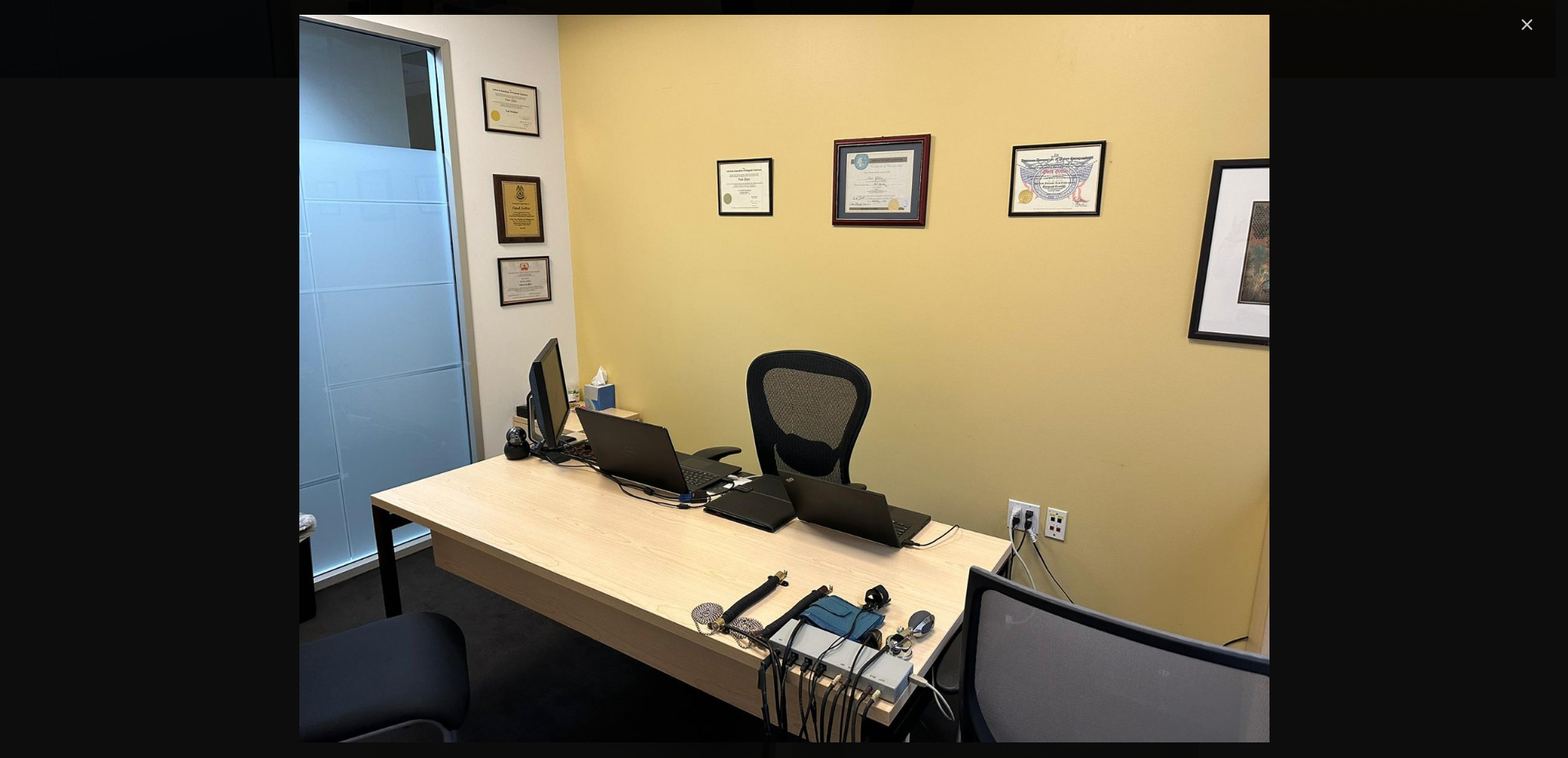
click at [1531, 26] on link "Close" at bounding box center [1527, 25] width 20 height 20
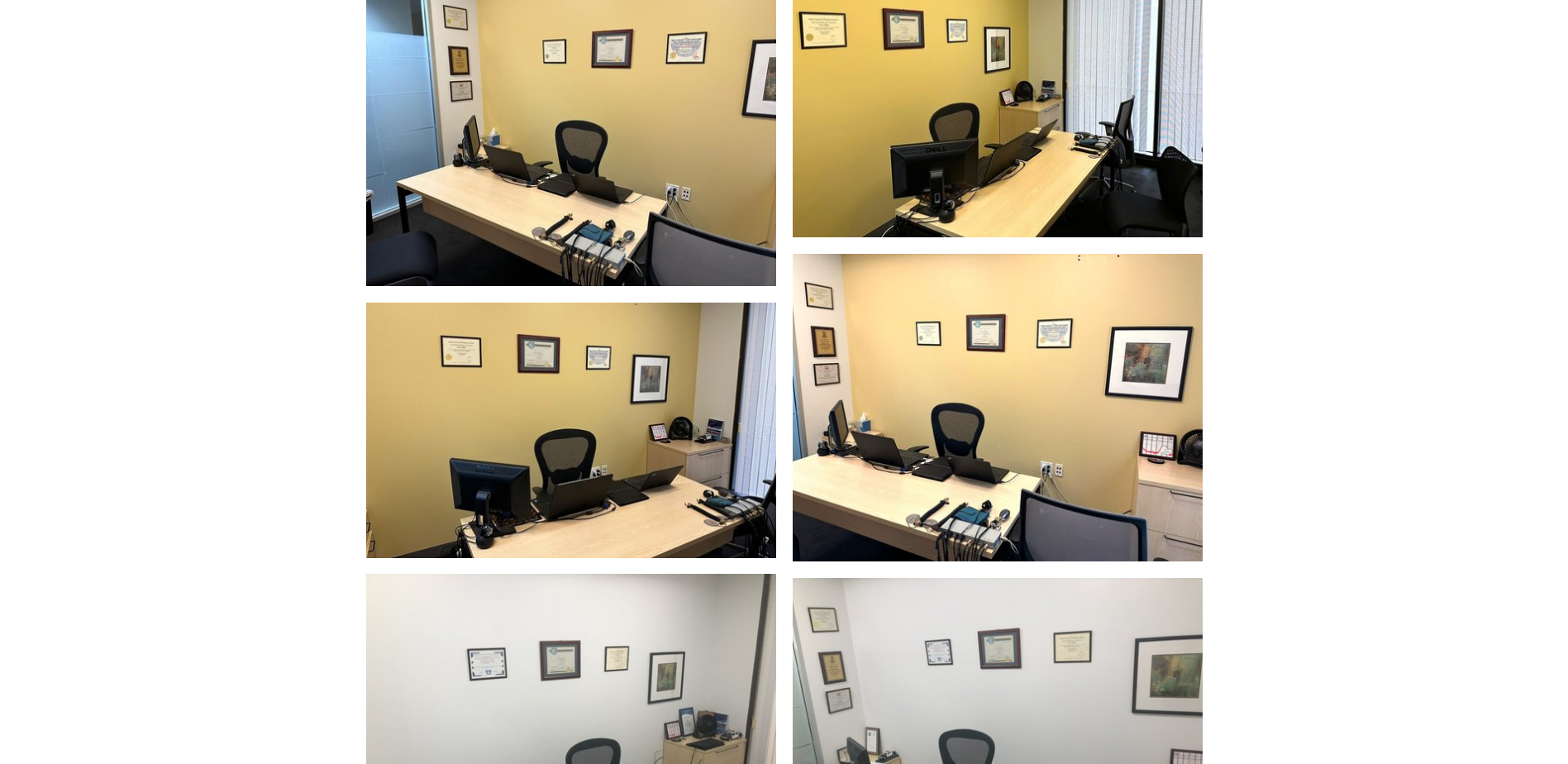
scroll to position [82, 0]
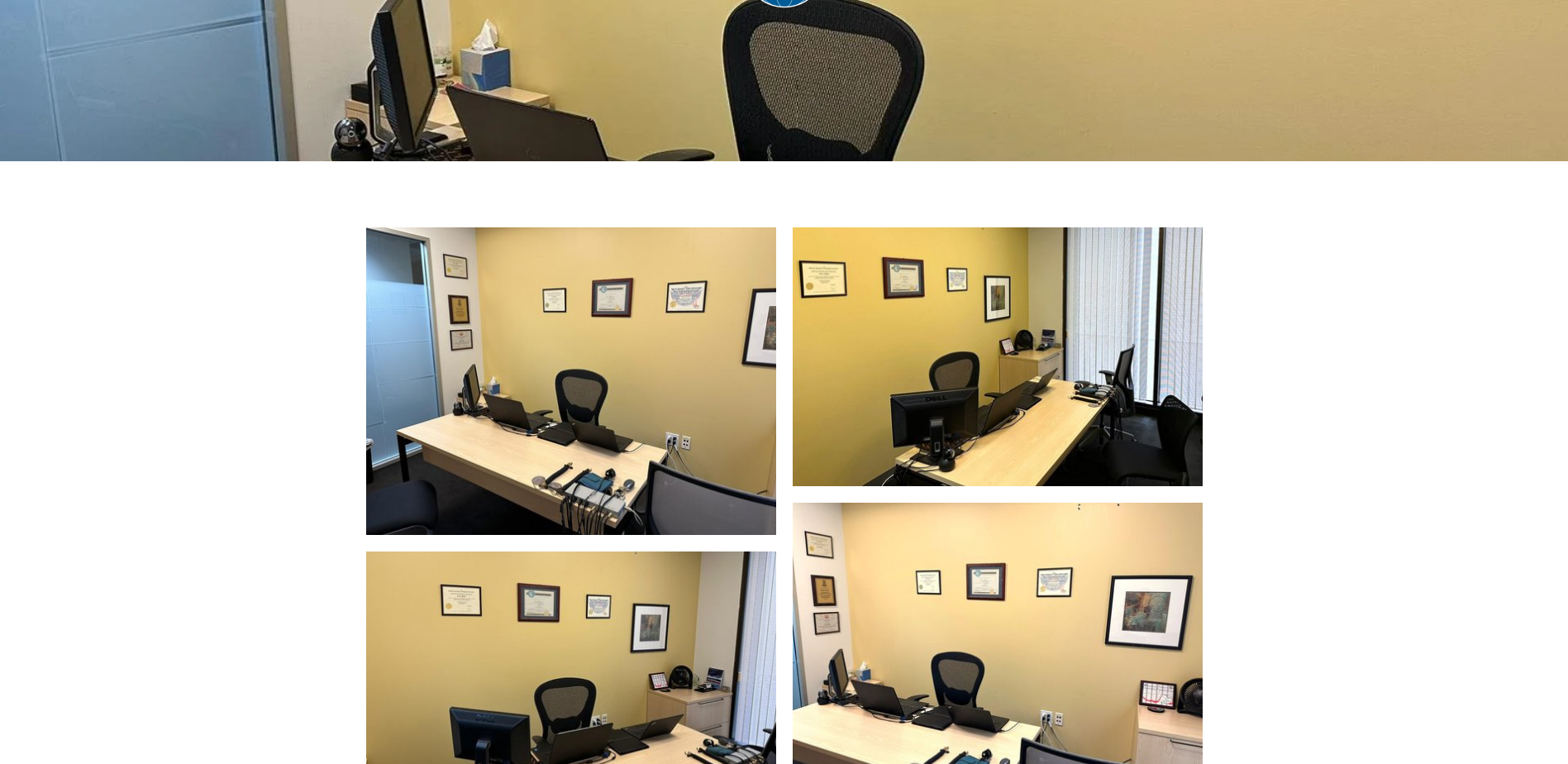
click at [646, 392] on img at bounding box center [571, 381] width 410 height 307
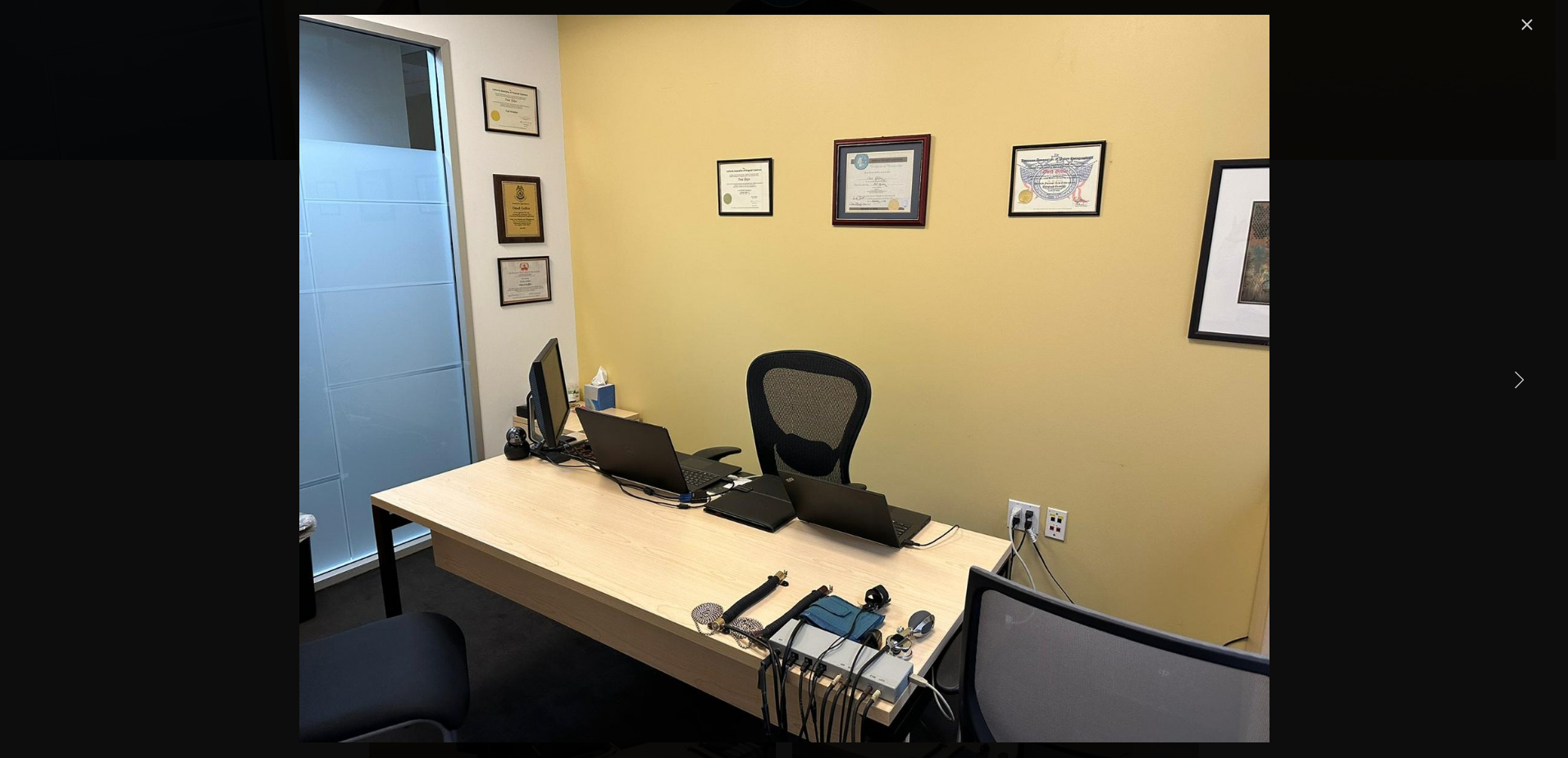
click at [1529, 26] on link "Close" at bounding box center [1527, 25] width 20 height 20
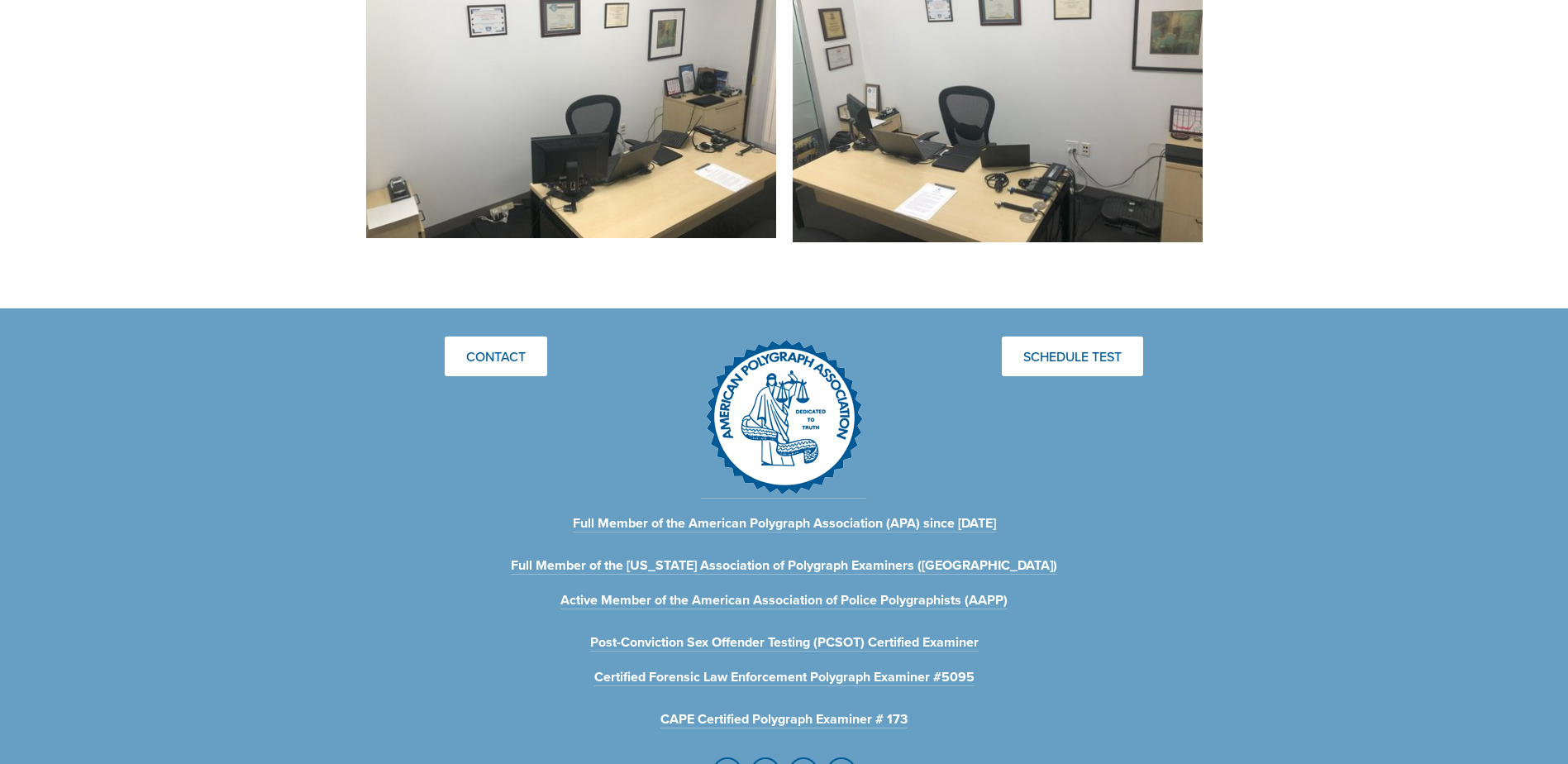
scroll to position [992, 0]
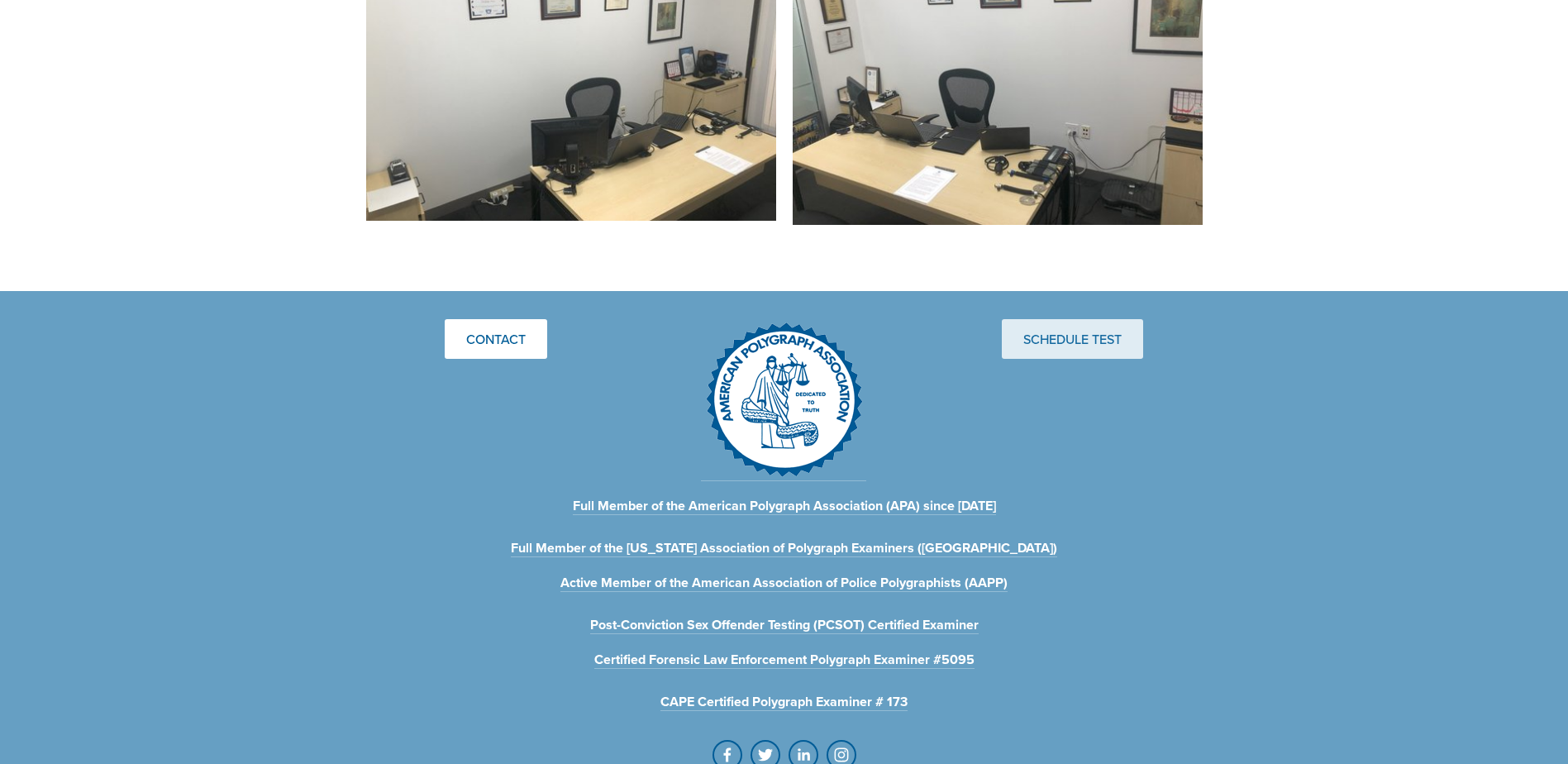
click at [1110, 349] on link "Schedule Test" at bounding box center [1073, 339] width 142 height 40
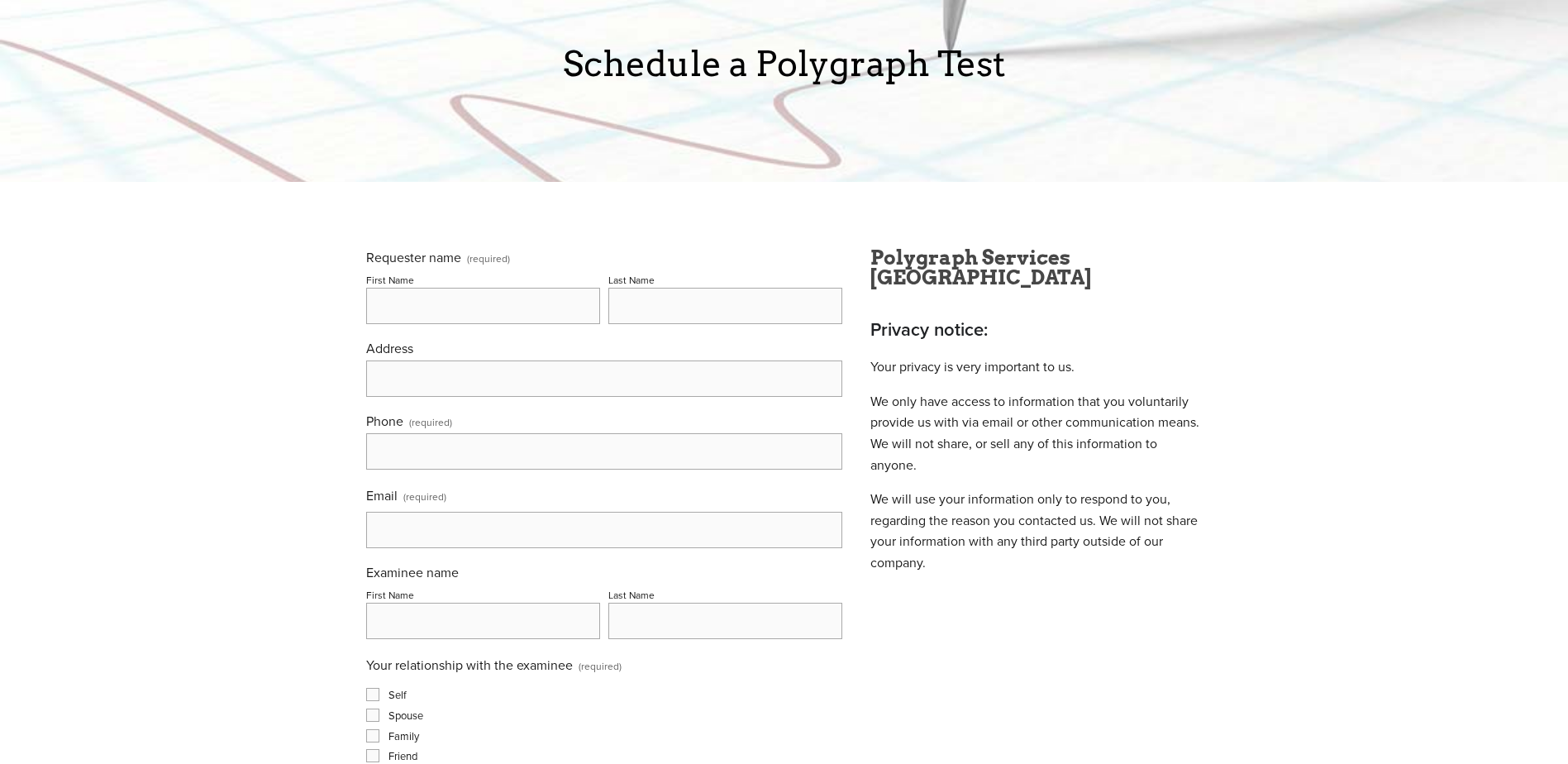
scroll to position [248, 0]
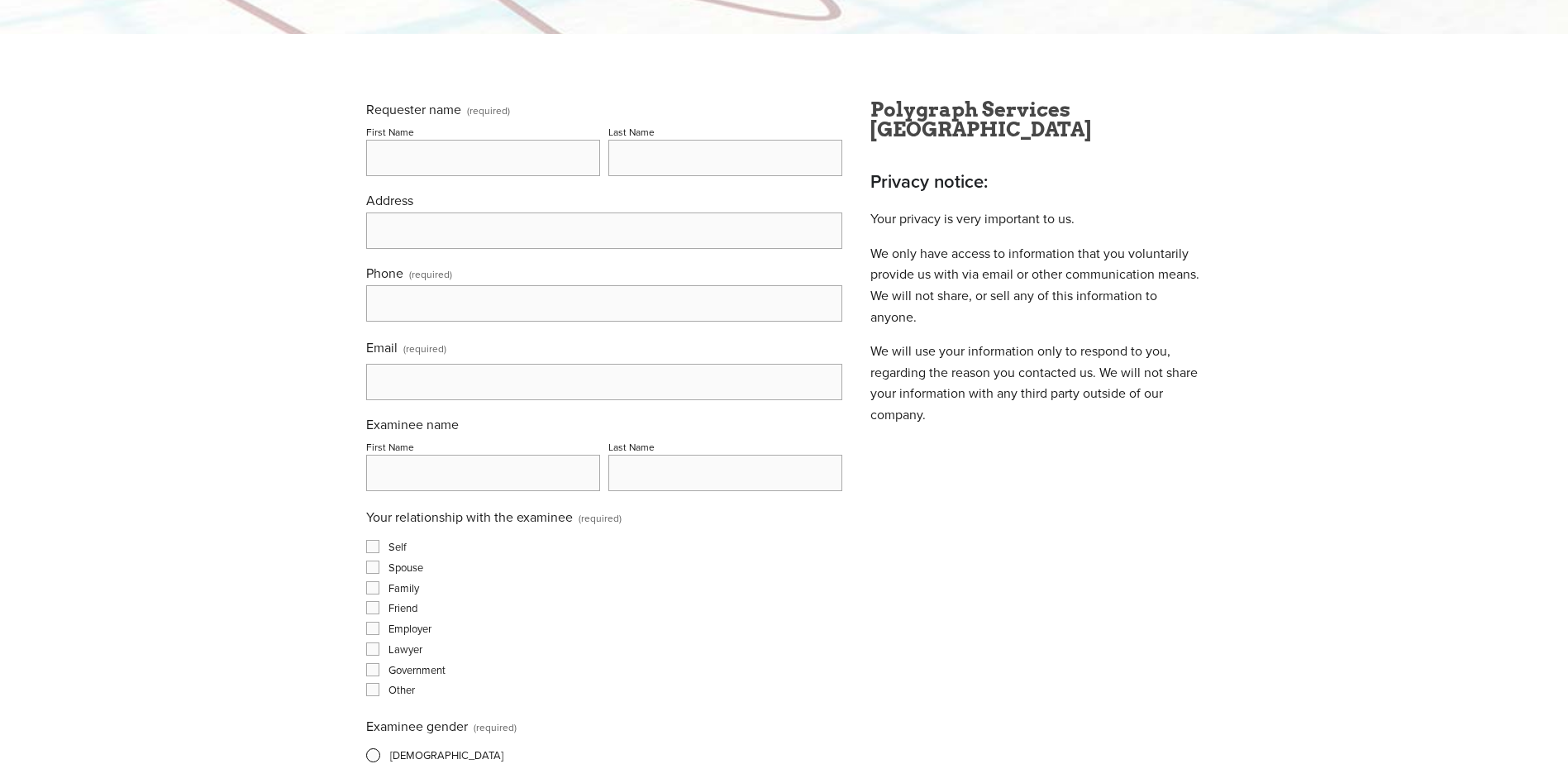
drag, startPoint x: 1125, startPoint y: 255, endPoint x: 1115, endPoint y: 238, distance: 19.7
drag, startPoint x: 1115, startPoint y: 238, endPoint x: 1224, endPoint y: 122, distance: 159.2
drag, startPoint x: 1256, startPoint y: 148, endPoint x: 1262, endPoint y: 106, distance: 42.4
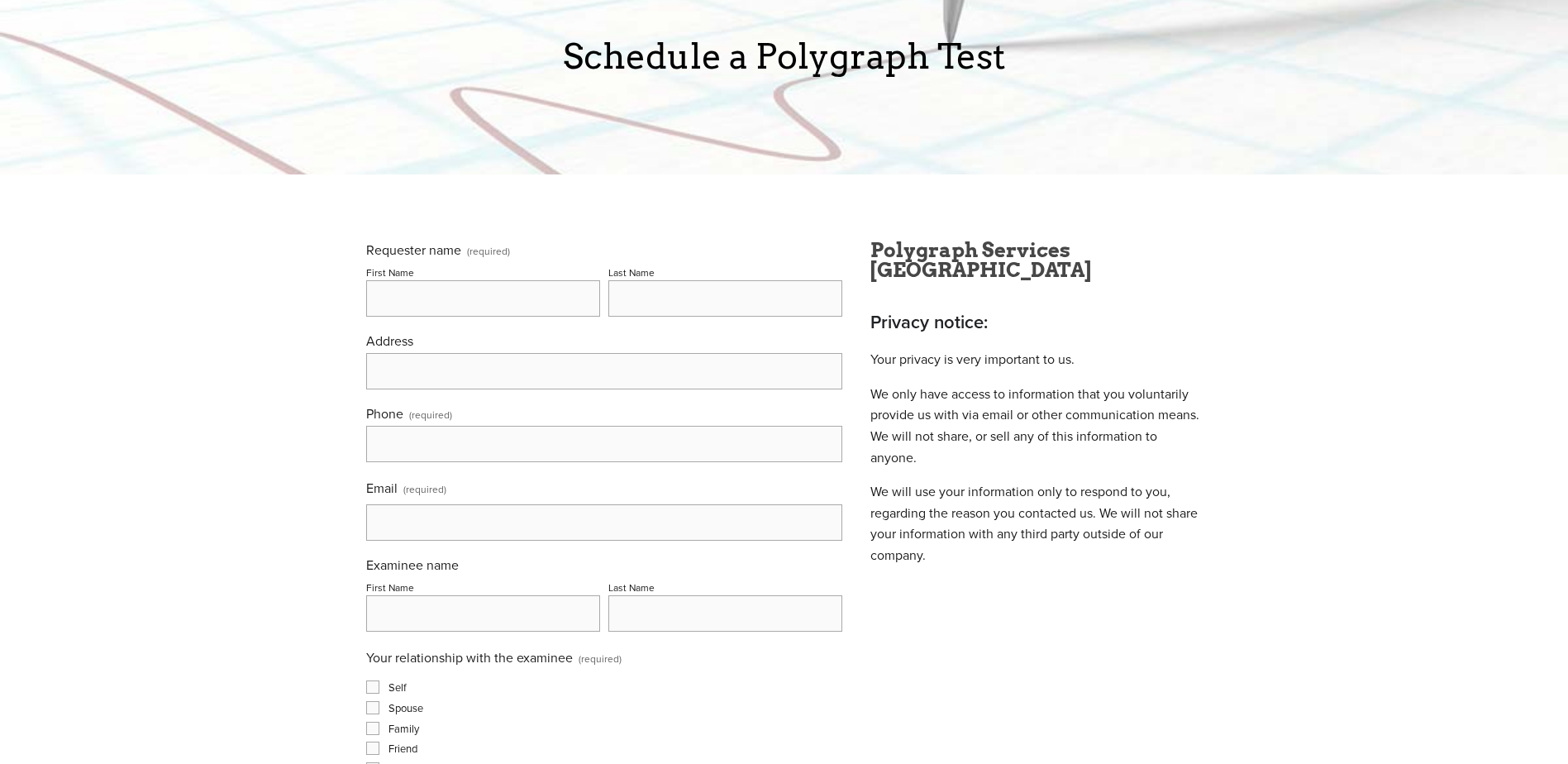
scroll to position [0, 0]
